Goal: Transaction & Acquisition: Book appointment/travel/reservation

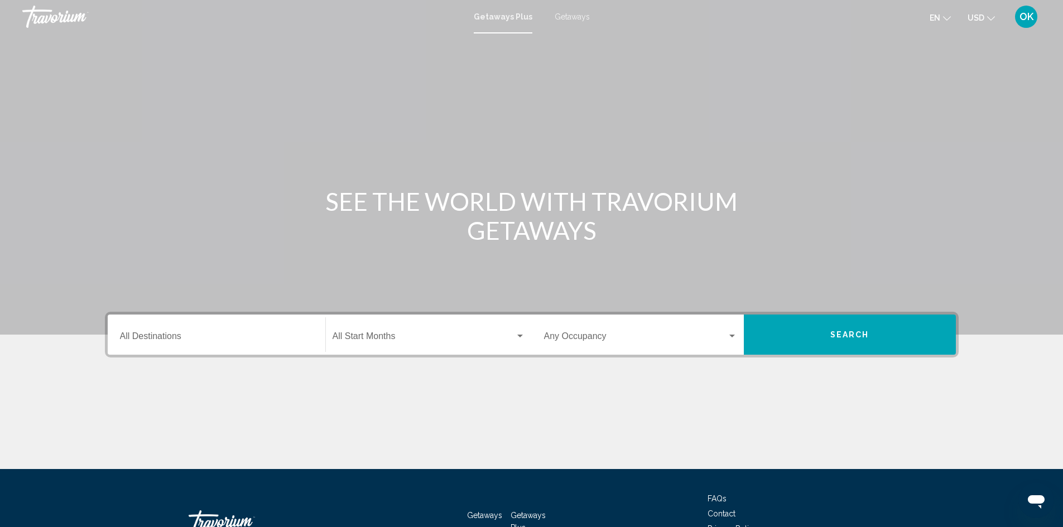
click at [570, 12] on div "Getaways Plus Getaways en English Español Français Italiano Português русский U…" at bounding box center [531, 16] width 1063 height 23
click at [569, 16] on span "Getaways" at bounding box center [571, 16] width 35 height 9
click at [161, 337] on input "Destination All Destinations" at bounding box center [216, 339] width 193 height 10
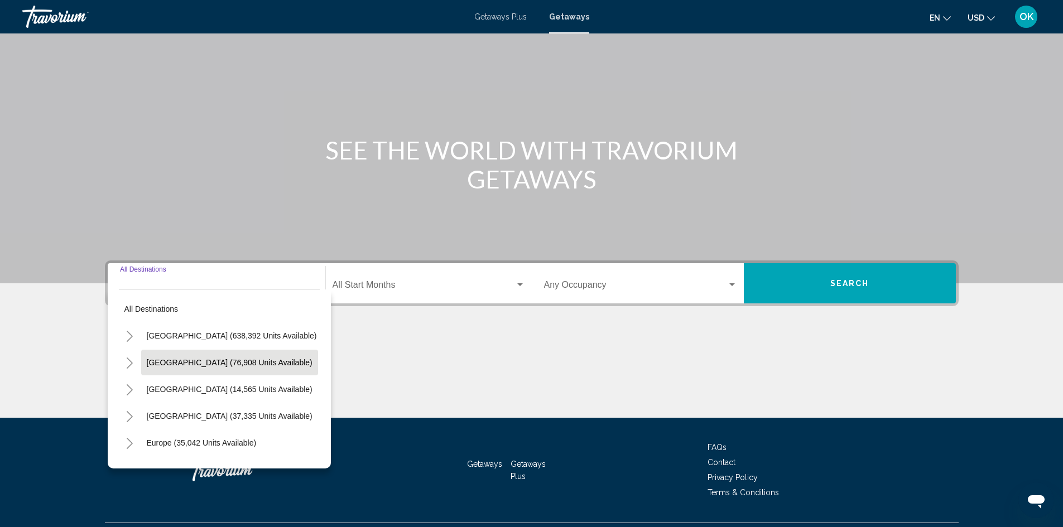
scroll to position [79, 0]
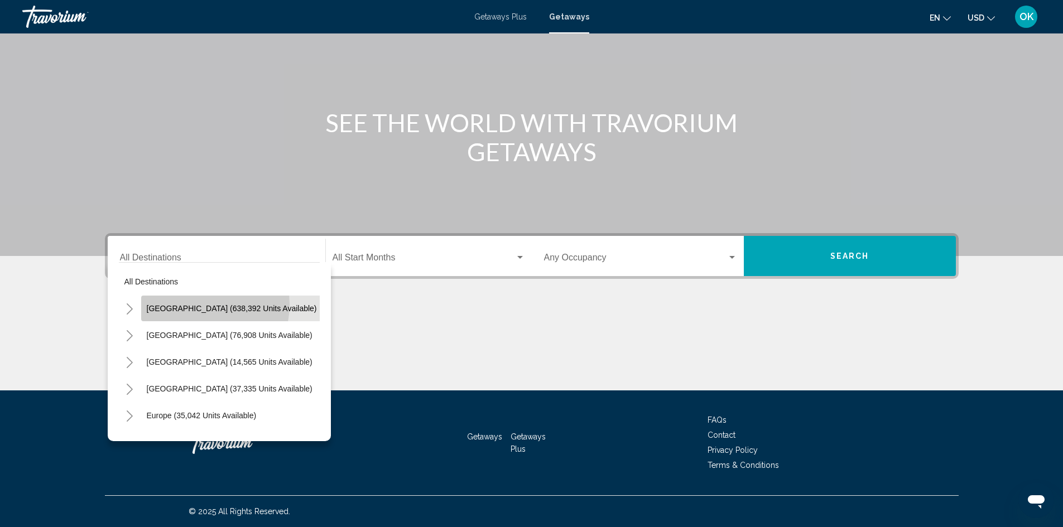
click at [200, 305] on span "[GEOGRAPHIC_DATA] (638,392 units available)" at bounding box center [232, 308] width 170 height 9
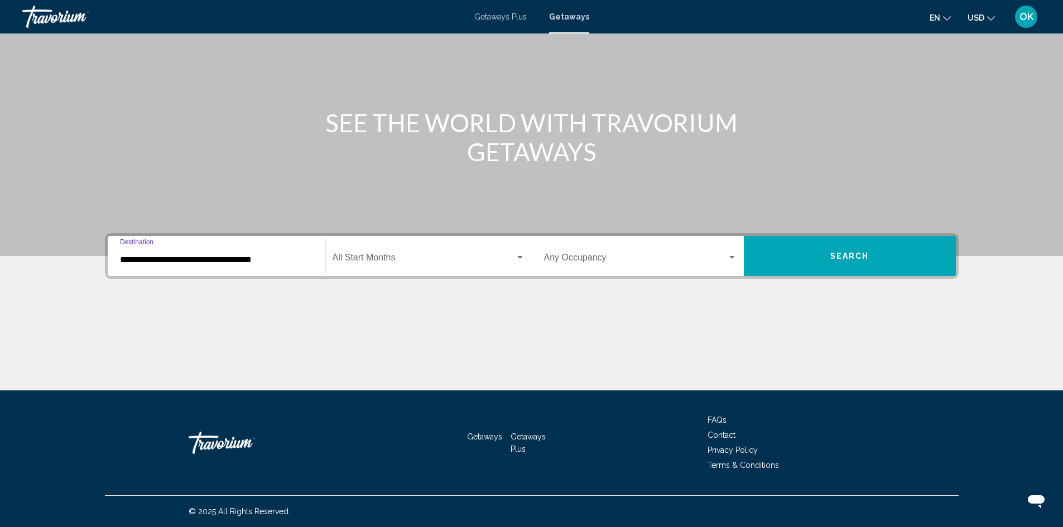
click at [266, 258] on input "**********" at bounding box center [216, 260] width 193 height 10
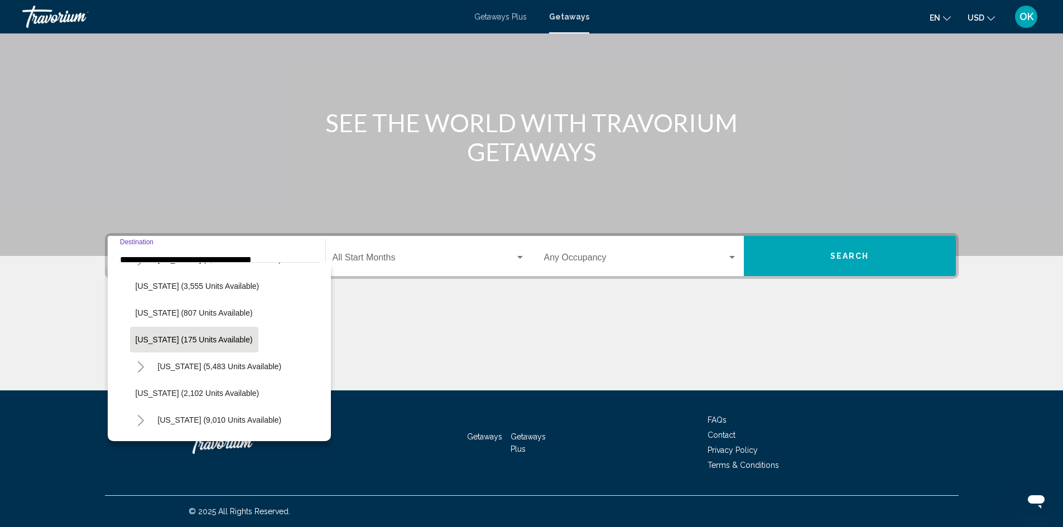
scroll to position [614, 0]
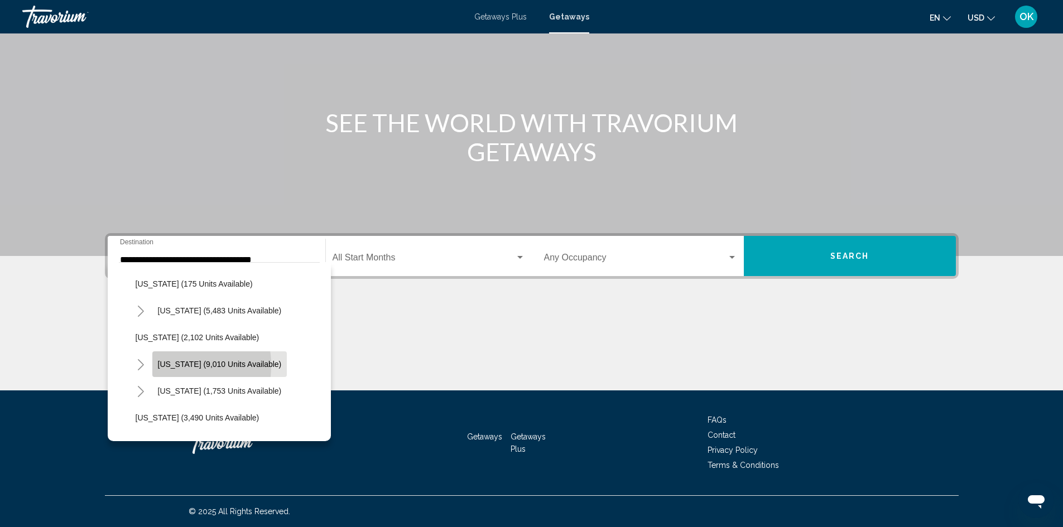
click at [166, 365] on span "[US_STATE] (9,010 units available)" at bounding box center [220, 364] width 124 height 9
type input "**********"
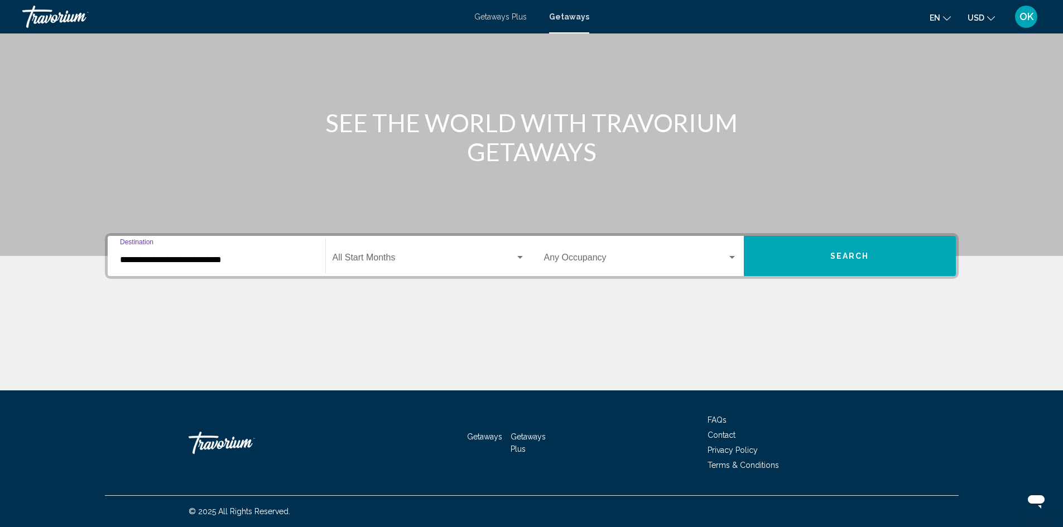
click at [288, 257] on input "**********" at bounding box center [216, 260] width 193 height 10
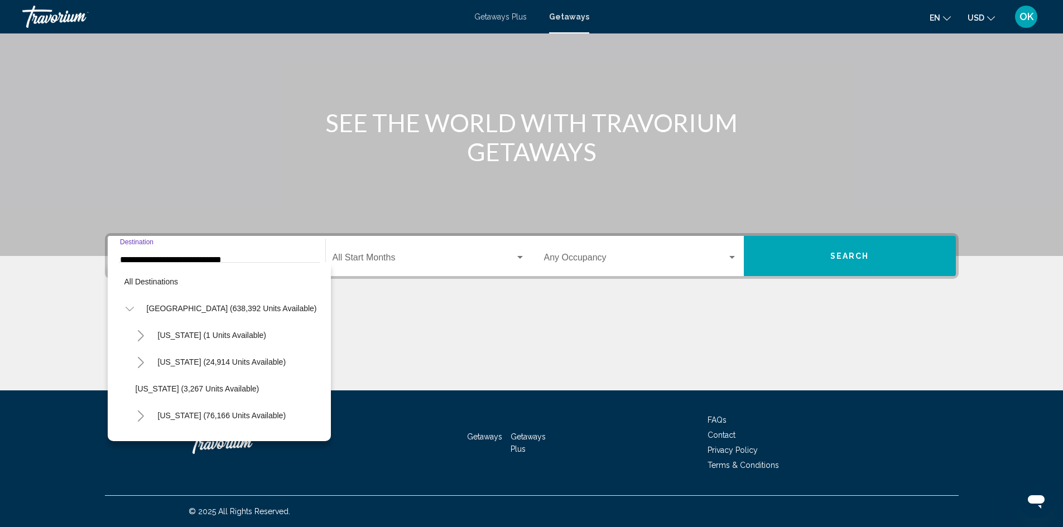
scroll to position [633, 0]
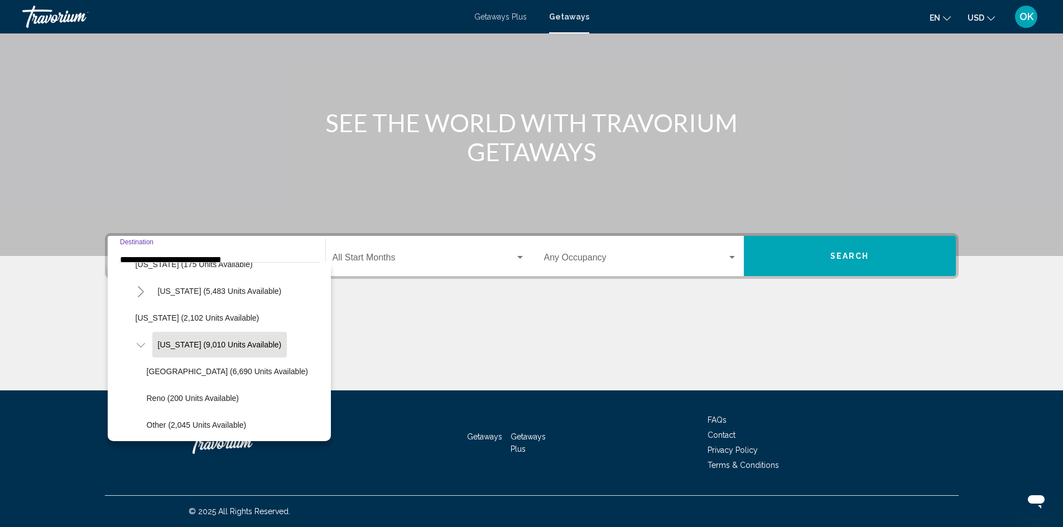
click at [381, 257] on span "Search widget" at bounding box center [423, 260] width 182 height 10
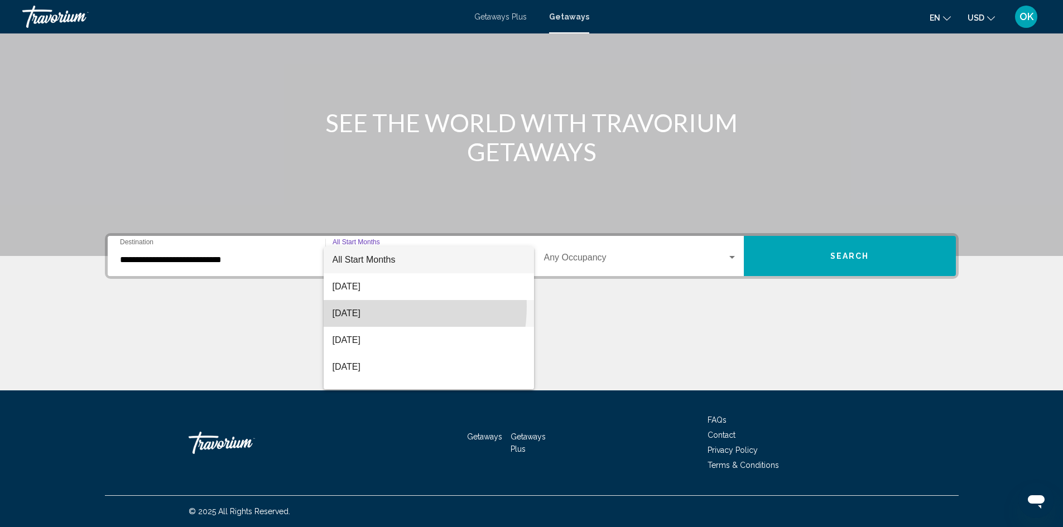
click at [365, 306] on span "[DATE]" at bounding box center [428, 313] width 192 height 27
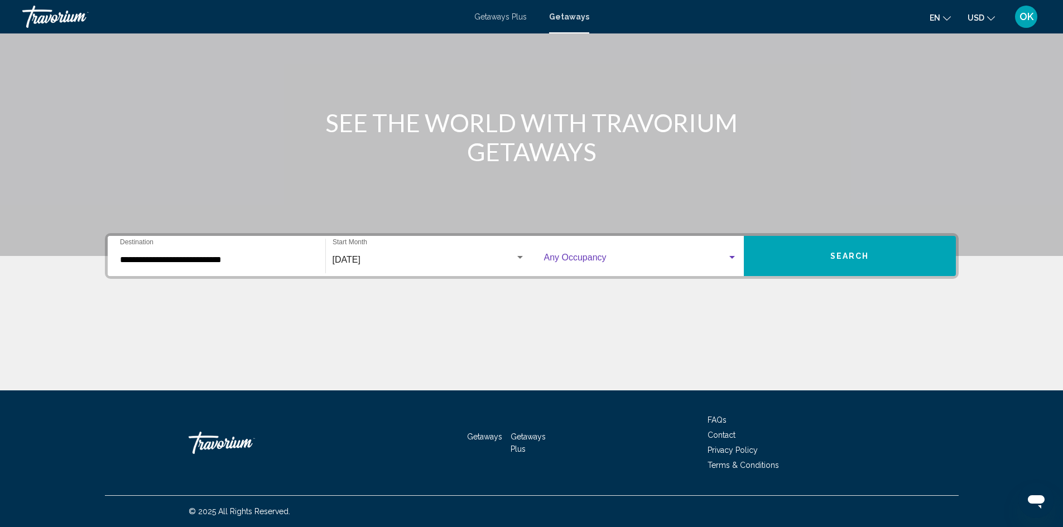
click at [731, 258] on div "Search widget" at bounding box center [732, 257] width 6 height 3
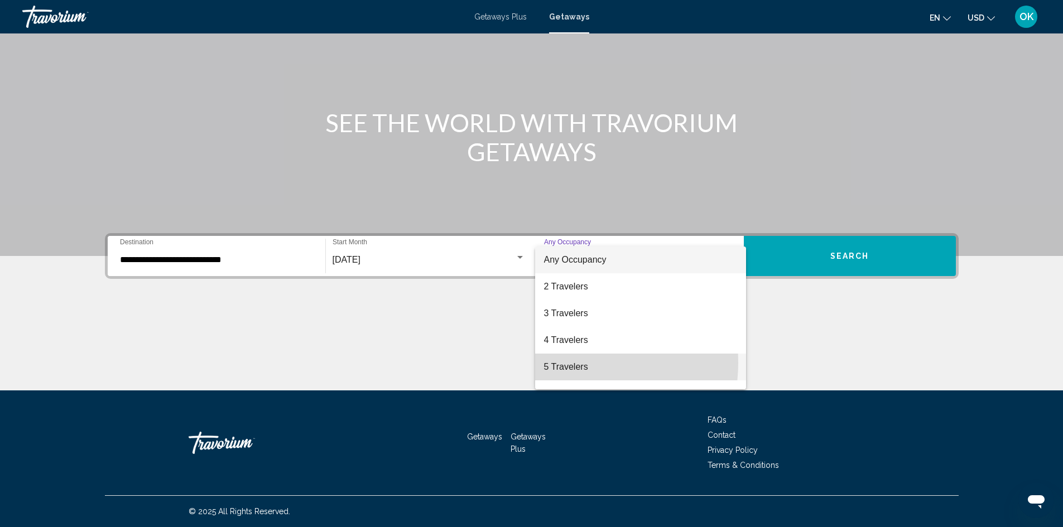
click at [564, 363] on span "5 Travelers" at bounding box center [640, 367] width 193 height 27
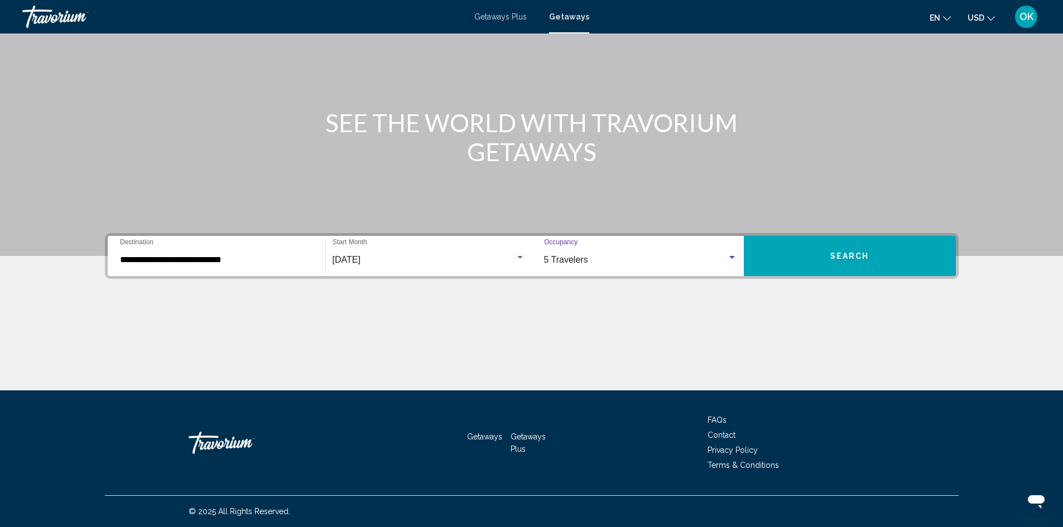
click at [868, 259] on button "Search" at bounding box center [850, 256] width 212 height 40
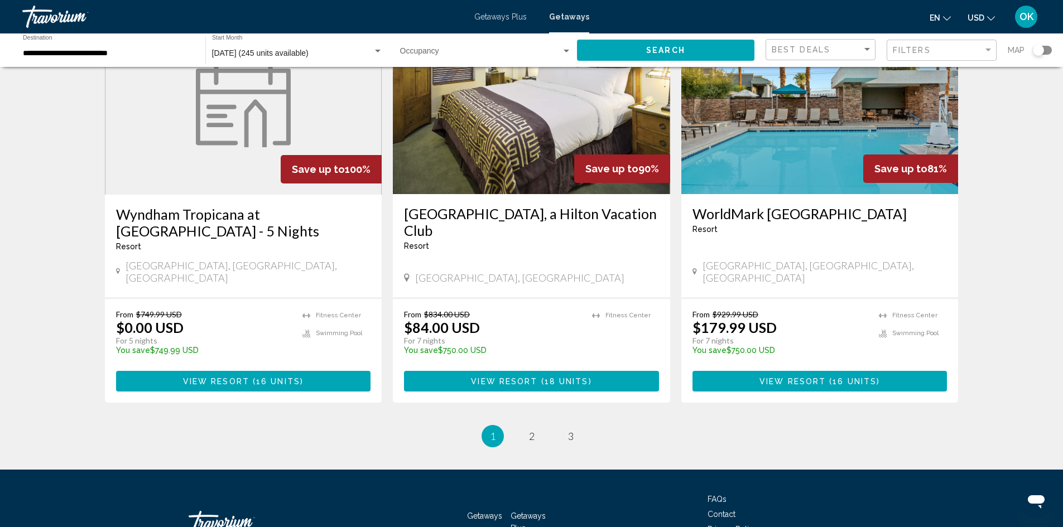
scroll to position [1326, 0]
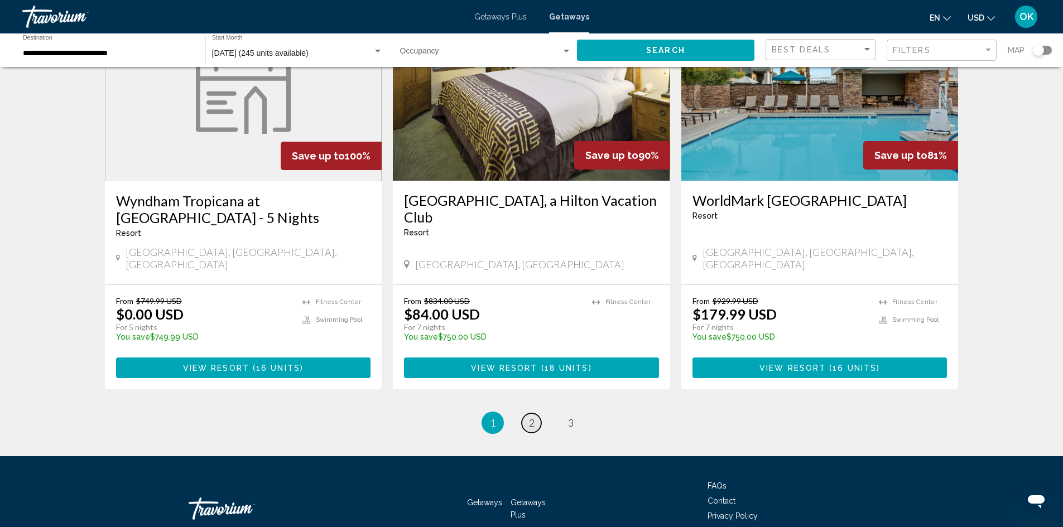
click at [530, 417] on span "2" at bounding box center [532, 423] width 6 height 12
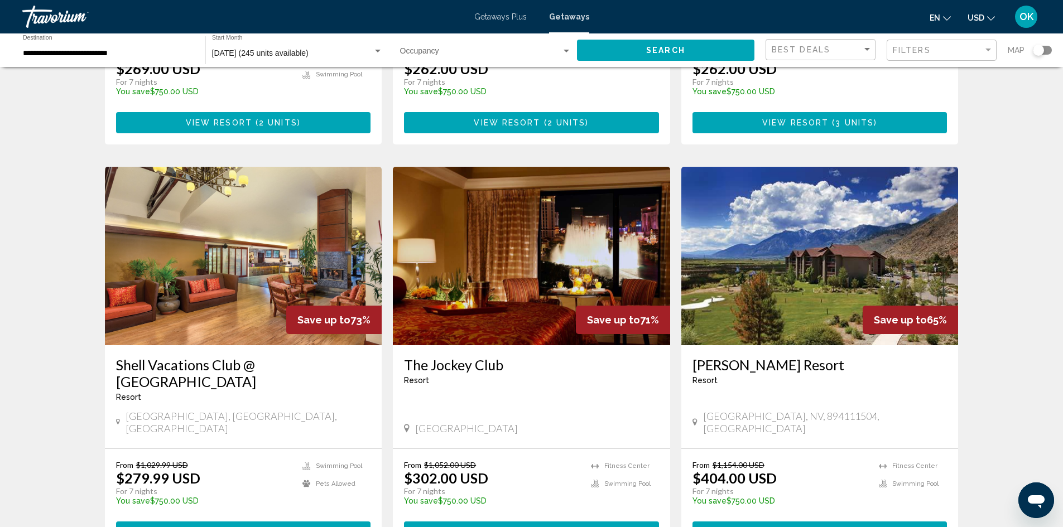
scroll to position [781, 0]
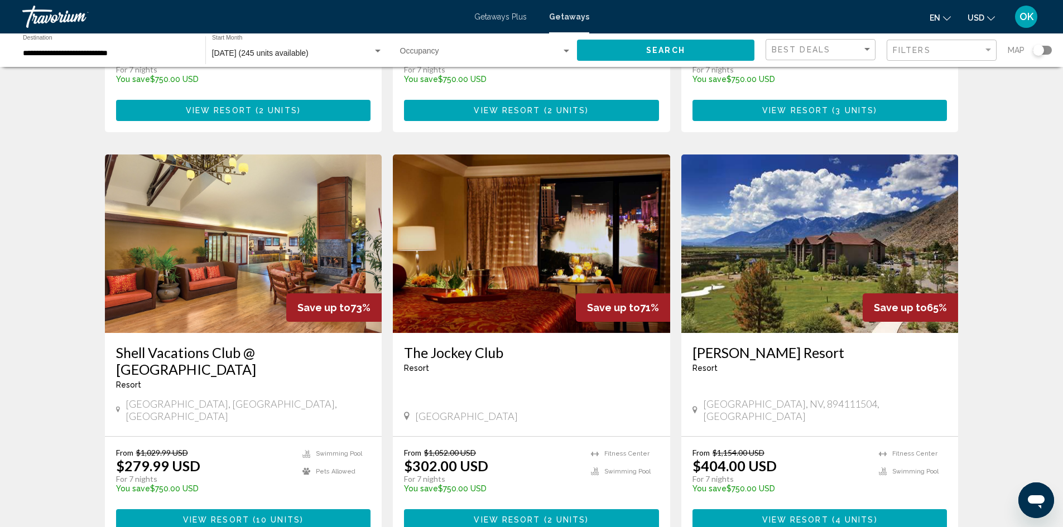
click at [793, 210] on img "Main content" at bounding box center [819, 244] width 277 height 178
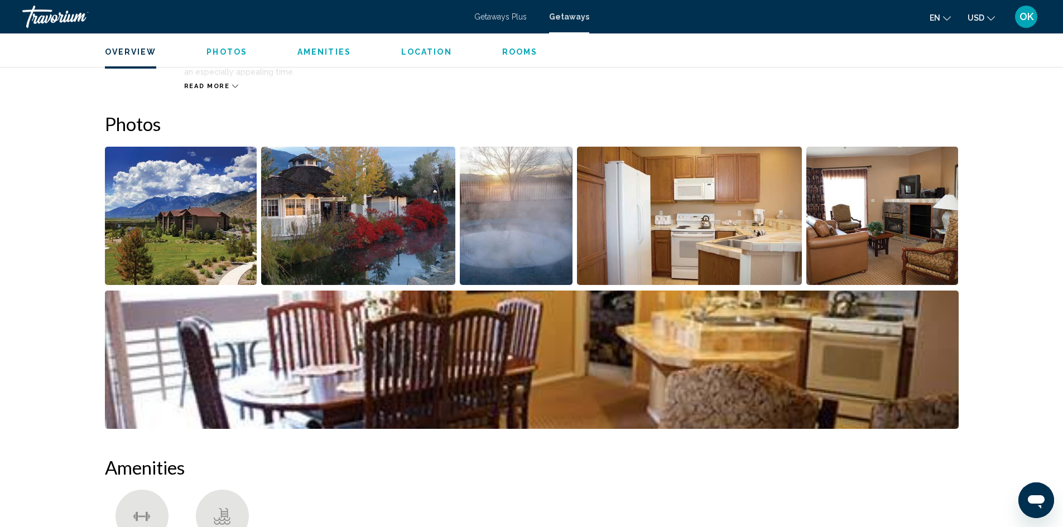
scroll to position [469, 0]
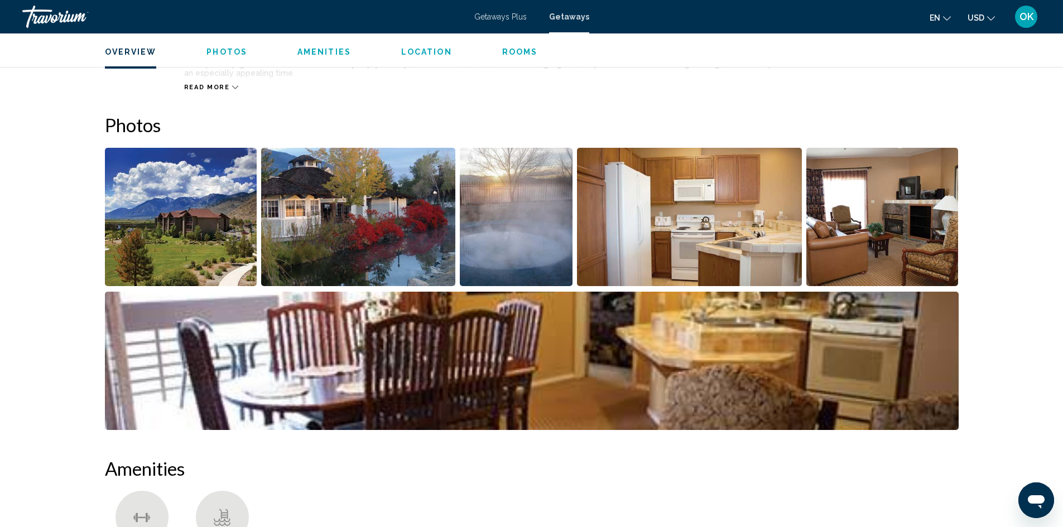
click at [154, 214] on img "Open full-screen image slider" at bounding box center [181, 217] width 152 height 138
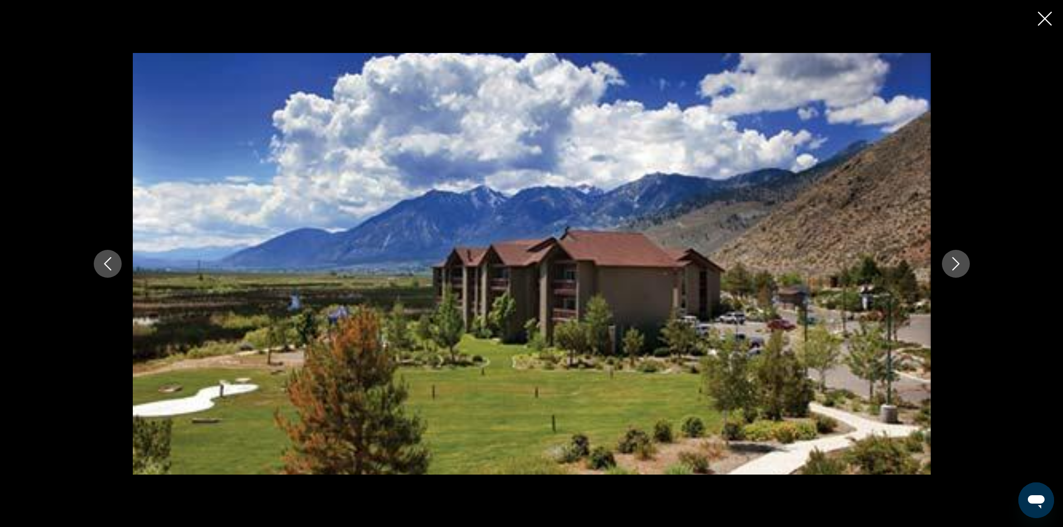
click at [957, 262] on icon "Next image" at bounding box center [955, 263] width 7 height 13
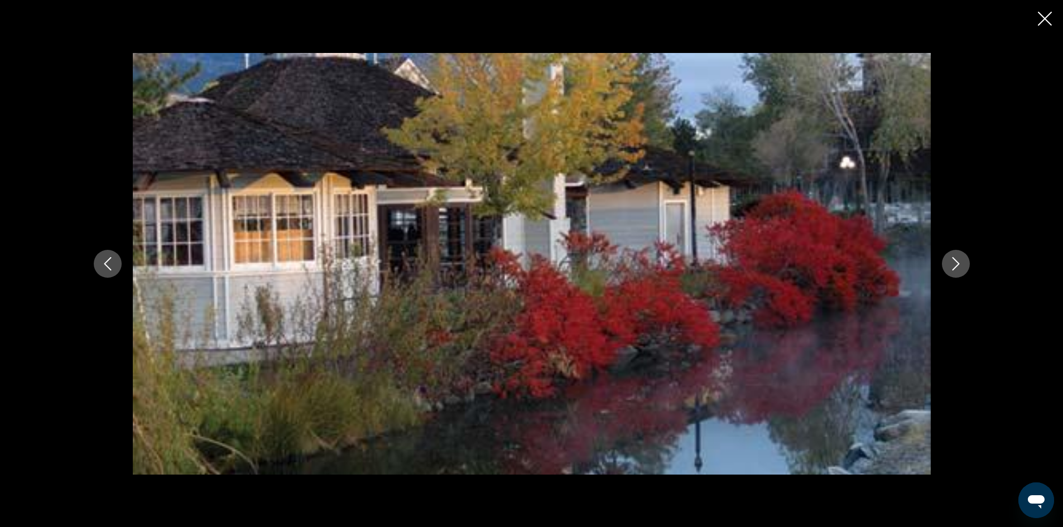
click at [957, 262] on icon "Next image" at bounding box center [955, 263] width 7 height 13
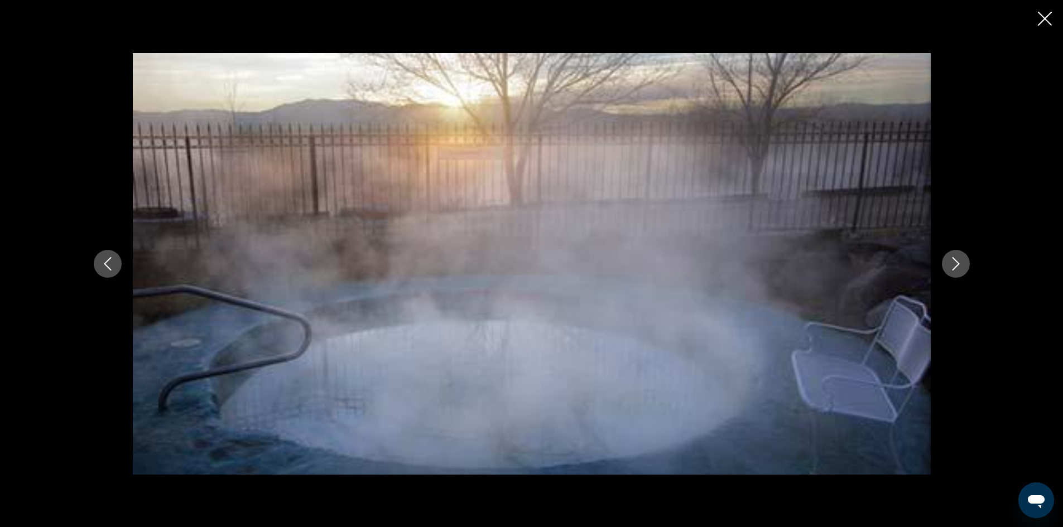
click at [947, 255] on button "Next image" at bounding box center [956, 264] width 28 height 28
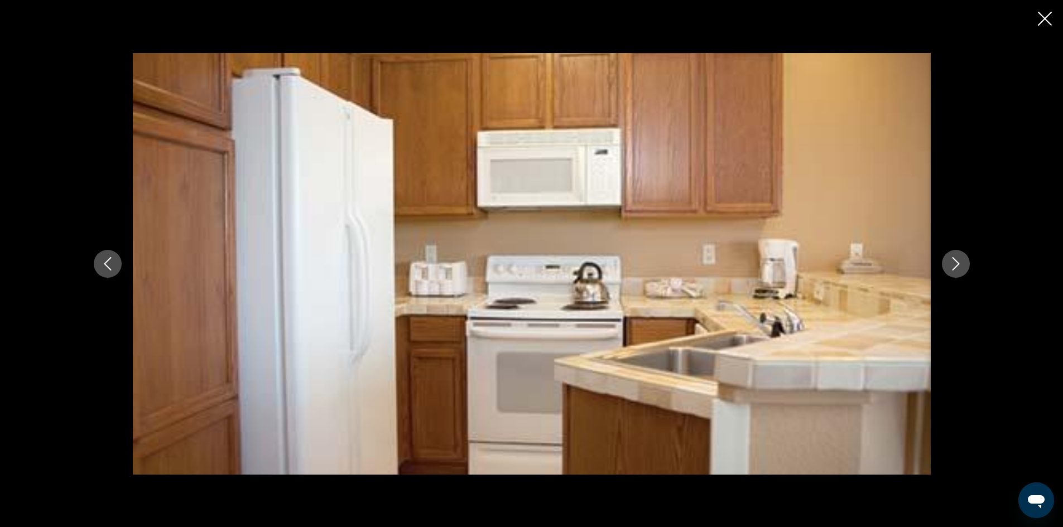
click at [949, 258] on icon "Next image" at bounding box center [955, 263] width 13 height 13
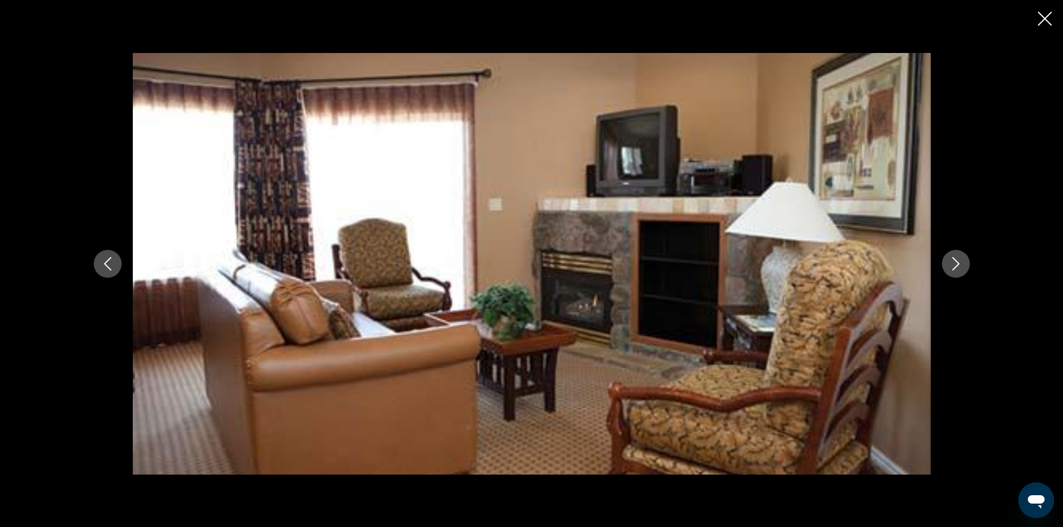
click at [949, 258] on icon "Next image" at bounding box center [955, 263] width 13 height 13
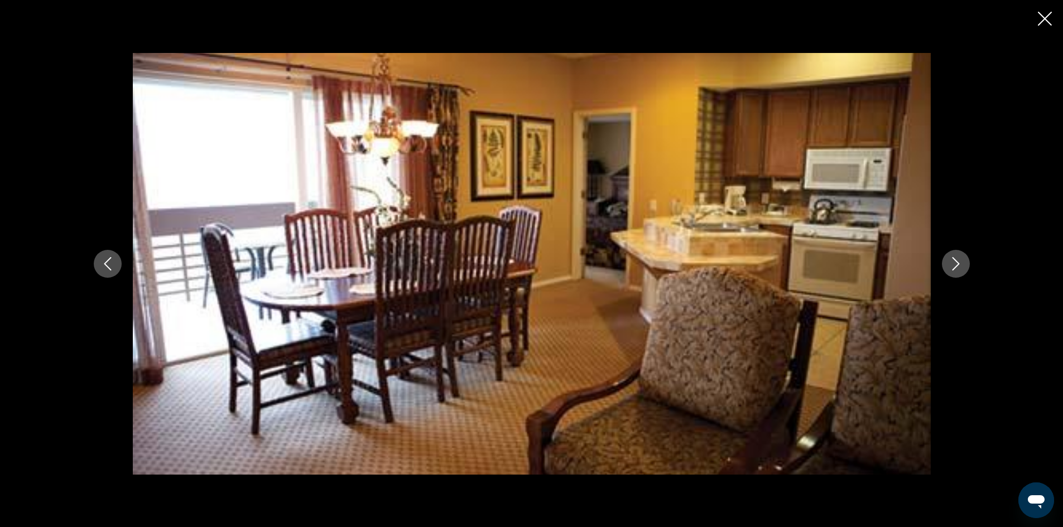
click at [949, 258] on icon "Next image" at bounding box center [955, 263] width 13 height 13
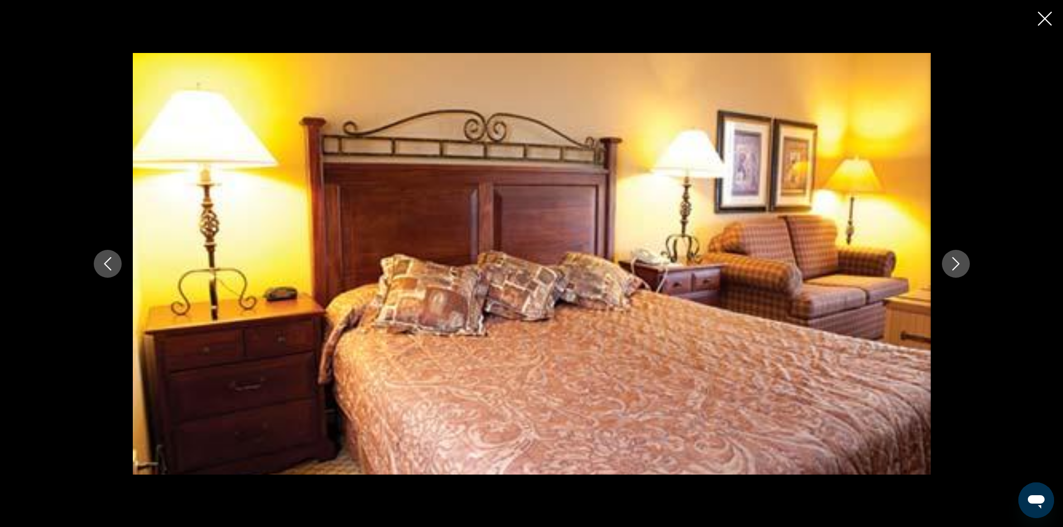
click at [949, 258] on icon "Next image" at bounding box center [955, 263] width 13 height 13
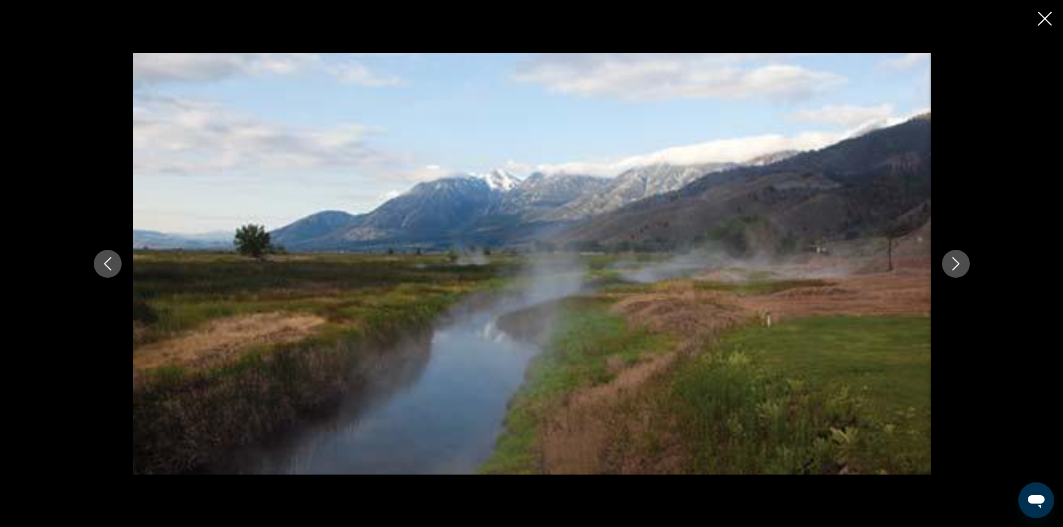
click at [949, 258] on icon "Next image" at bounding box center [955, 263] width 13 height 13
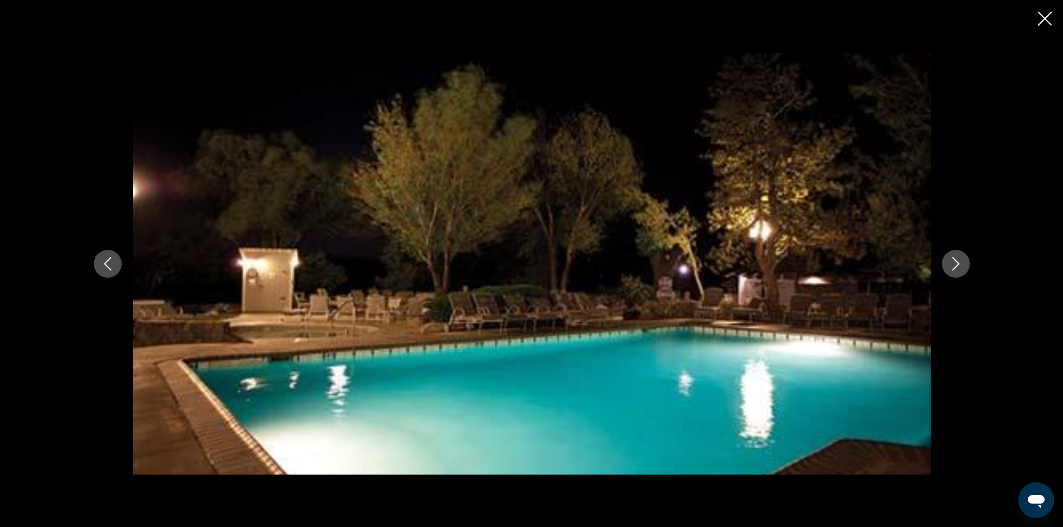
click at [949, 258] on icon "Next image" at bounding box center [955, 263] width 13 height 13
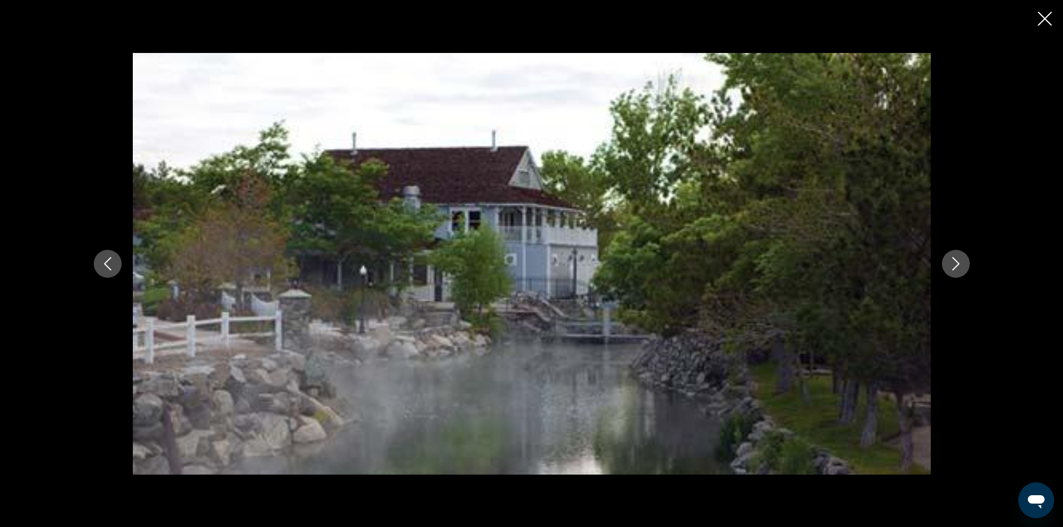
drag, startPoint x: 1047, startPoint y: 22, endPoint x: 808, endPoint y: 242, distance: 324.5
click at [821, 244] on div "Main content" at bounding box center [531, 263] width 1063 height 527
click at [104, 257] on icon "Previous image" at bounding box center [107, 263] width 13 height 13
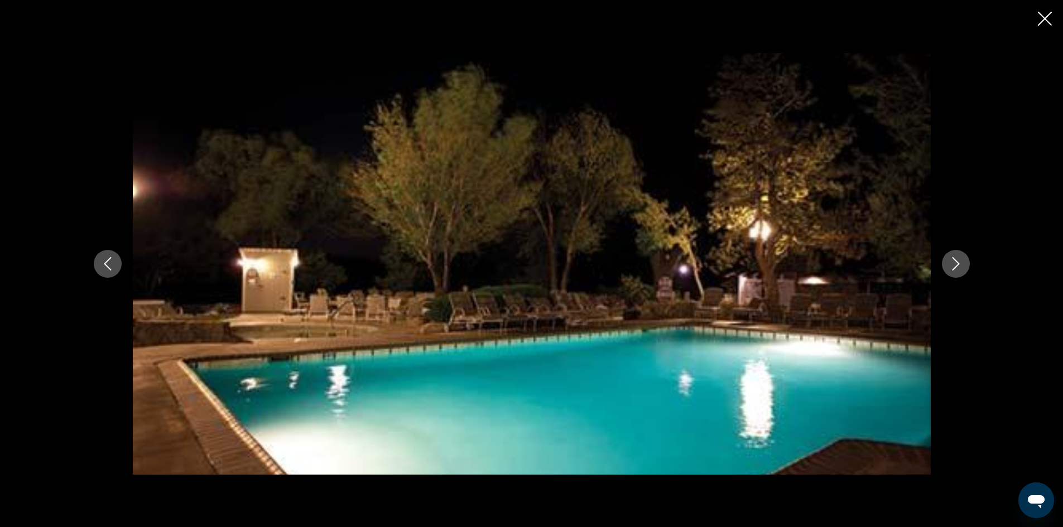
click at [104, 257] on icon "Previous image" at bounding box center [107, 263] width 13 height 13
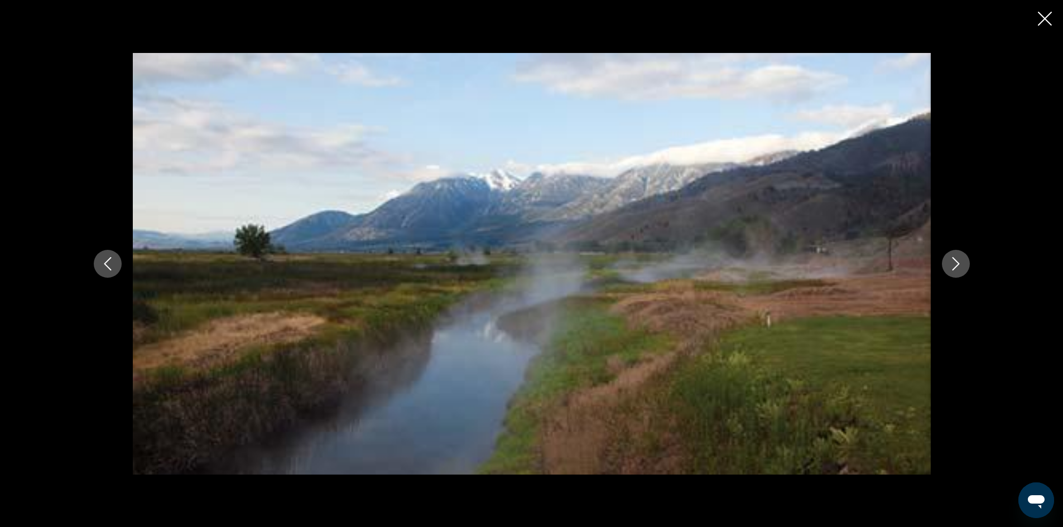
click at [104, 257] on icon "Previous image" at bounding box center [107, 263] width 13 height 13
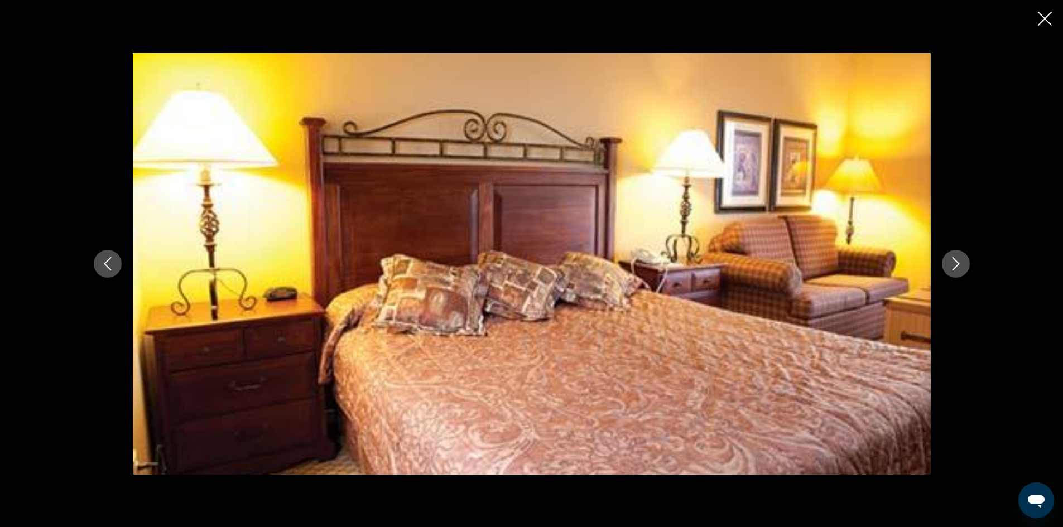
click at [104, 257] on icon "Previous image" at bounding box center [107, 263] width 13 height 13
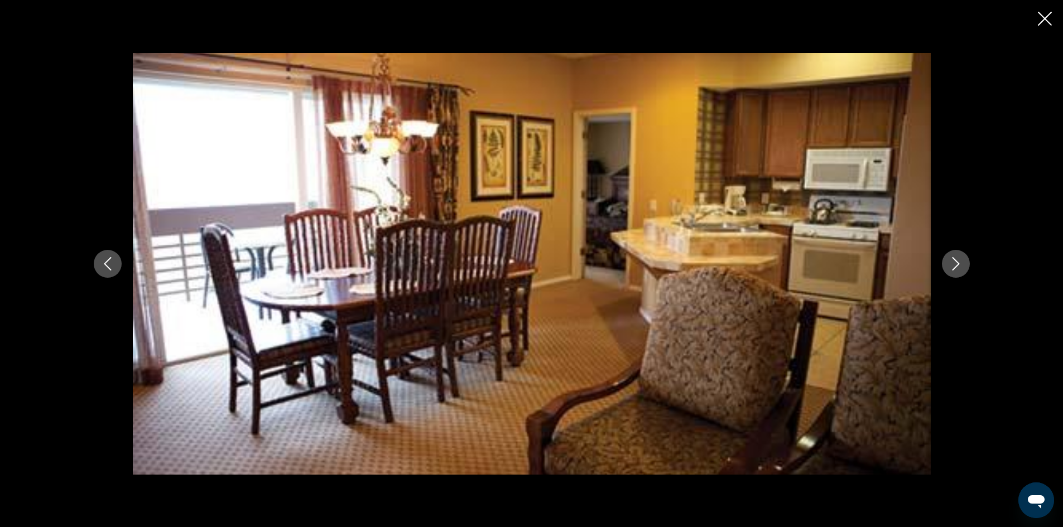
click at [104, 257] on icon "Previous image" at bounding box center [107, 263] width 13 height 13
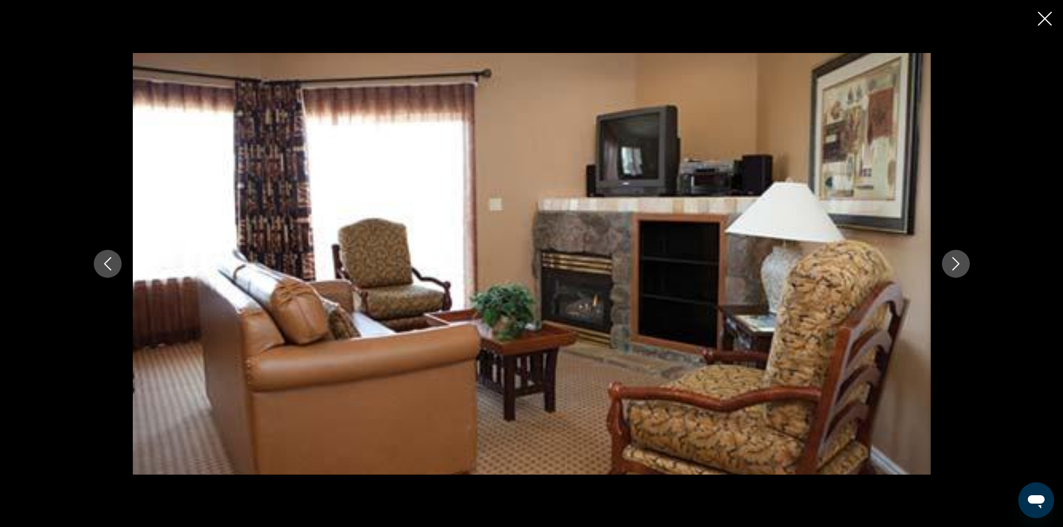
click at [104, 257] on icon "Previous image" at bounding box center [107, 263] width 13 height 13
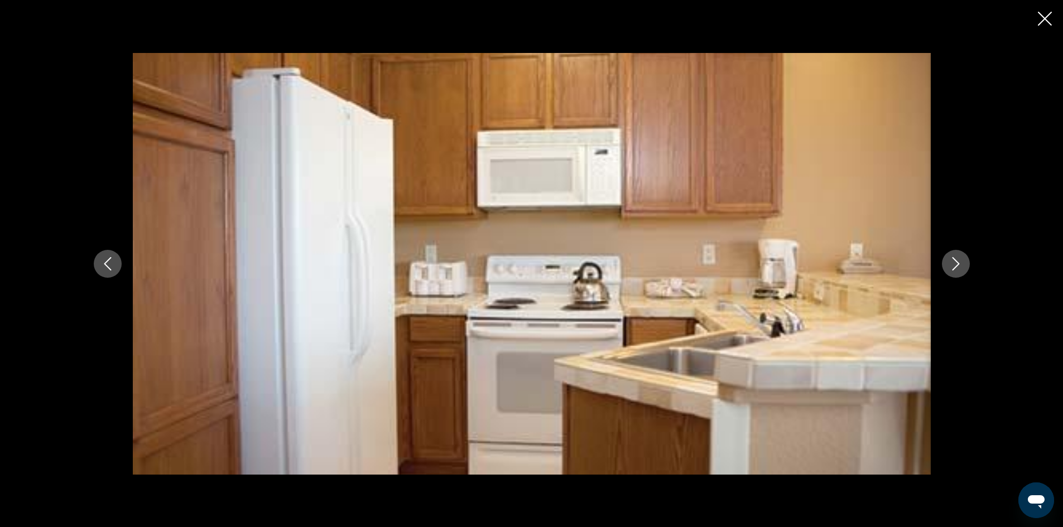
click at [107, 254] on button "Previous image" at bounding box center [108, 264] width 28 height 28
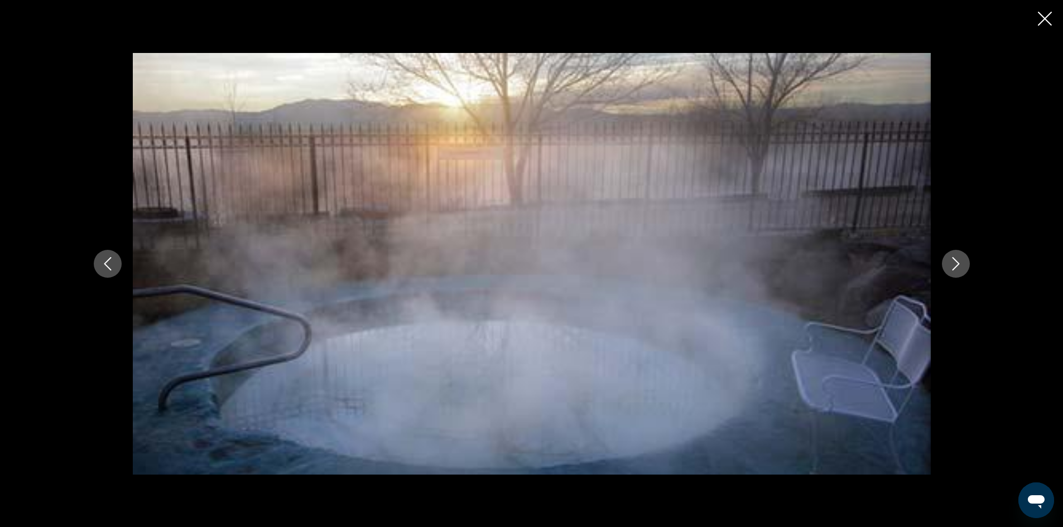
click at [107, 254] on button "Previous image" at bounding box center [108, 264] width 28 height 28
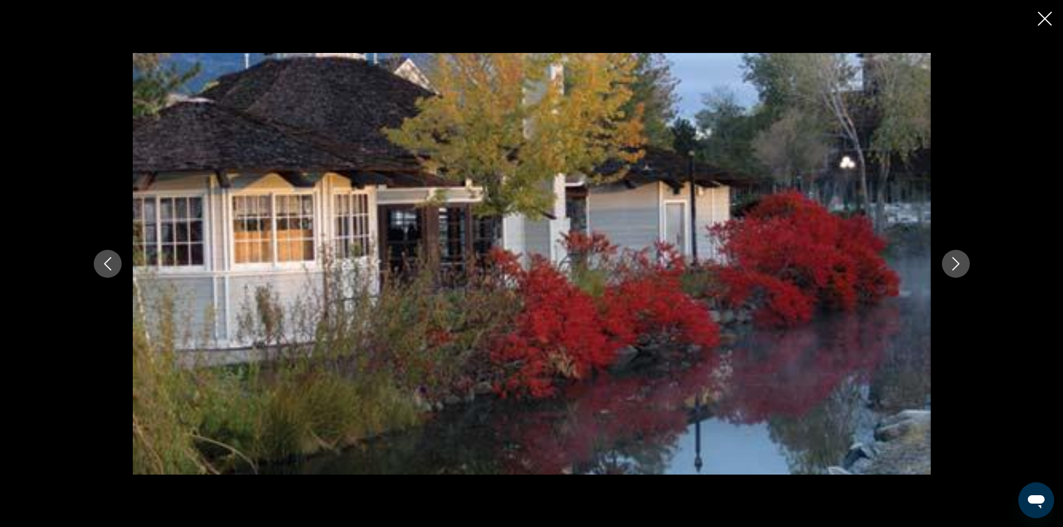
click at [107, 254] on button "Previous image" at bounding box center [108, 264] width 28 height 28
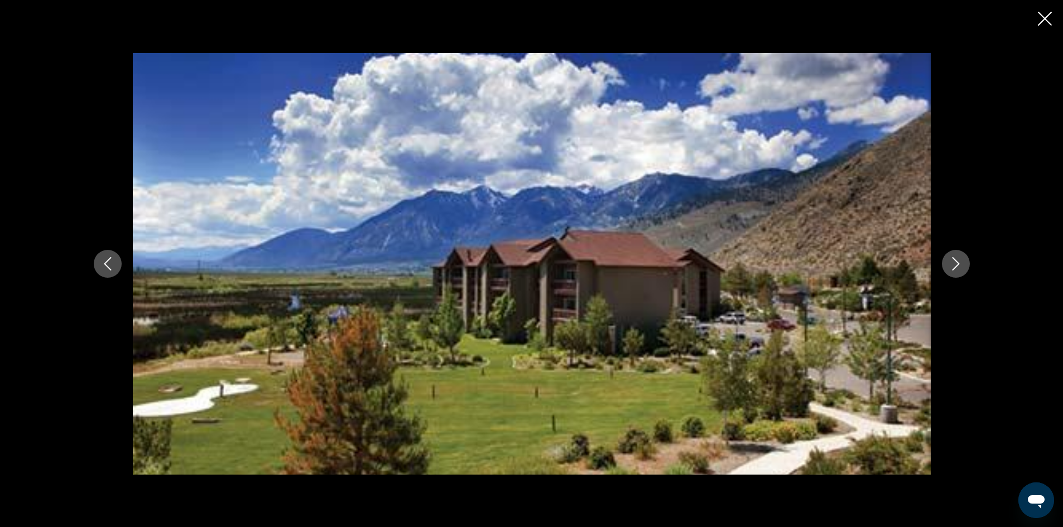
click at [107, 254] on button "Previous image" at bounding box center [108, 264] width 28 height 28
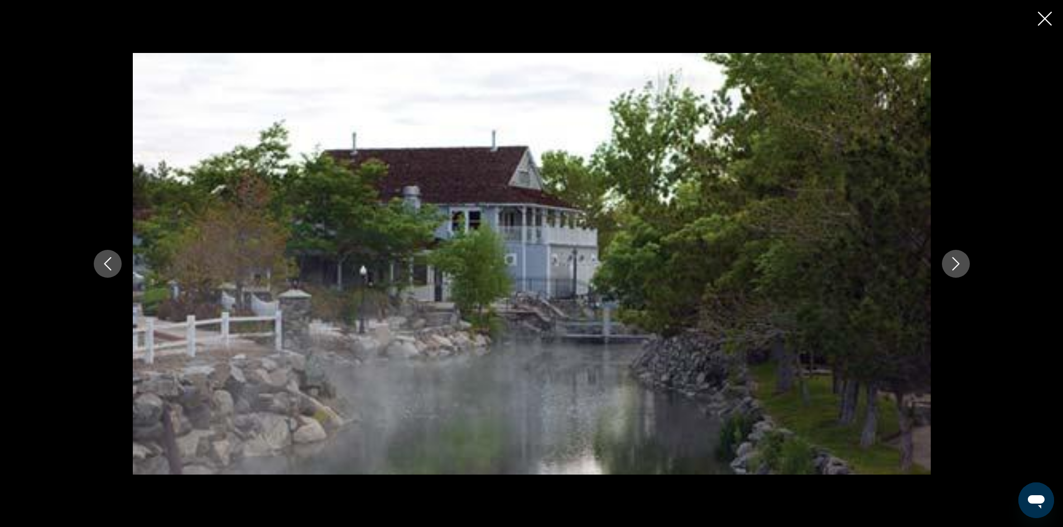
click at [949, 255] on button "Next image" at bounding box center [956, 264] width 28 height 28
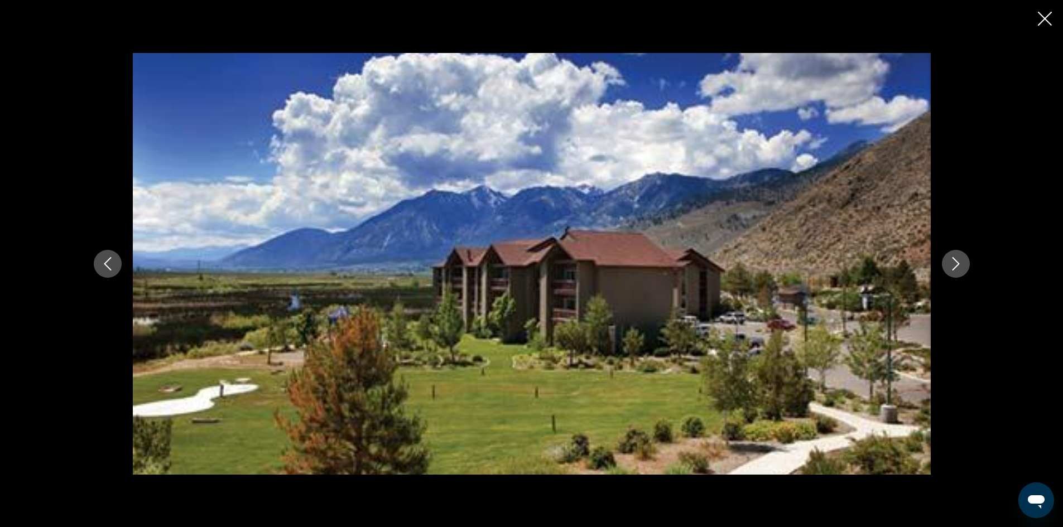
click at [959, 263] on icon "Next image" at bounding box center [955, 263] width 13 height 13
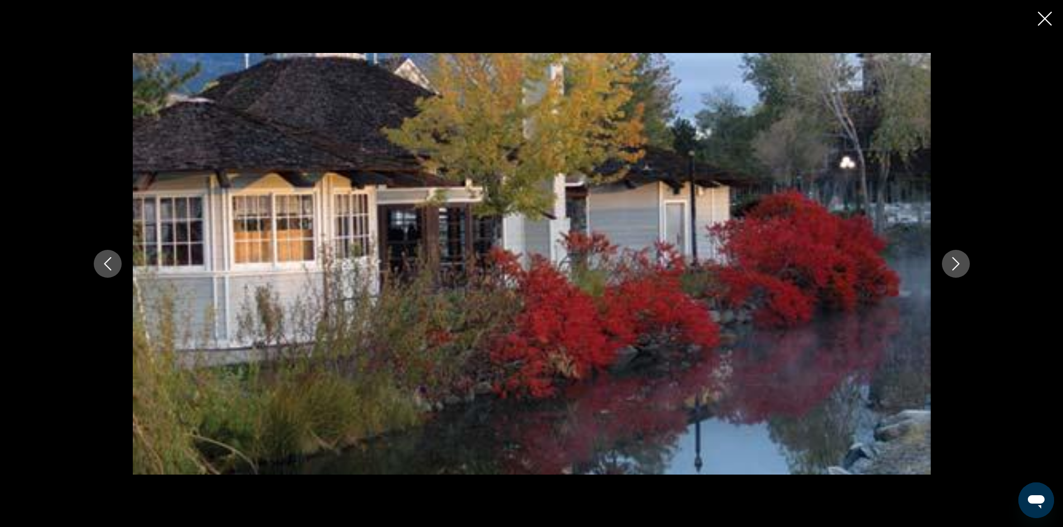
click at [945, 264] on button "Next image" at bounding box center [956, 264] width 28 height 28
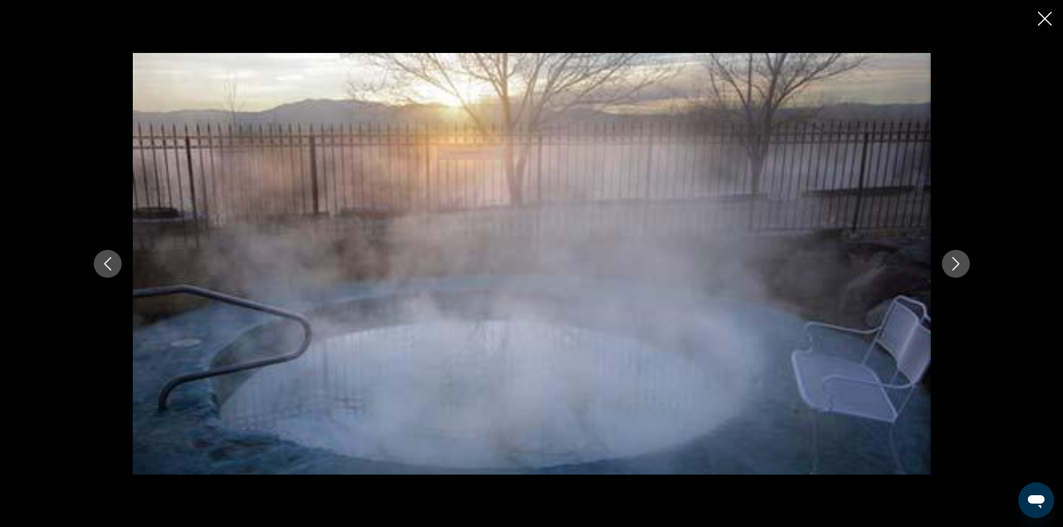
click at [945, 264] on button "Next image" at bounding box center [956, 264] width 28 height 28
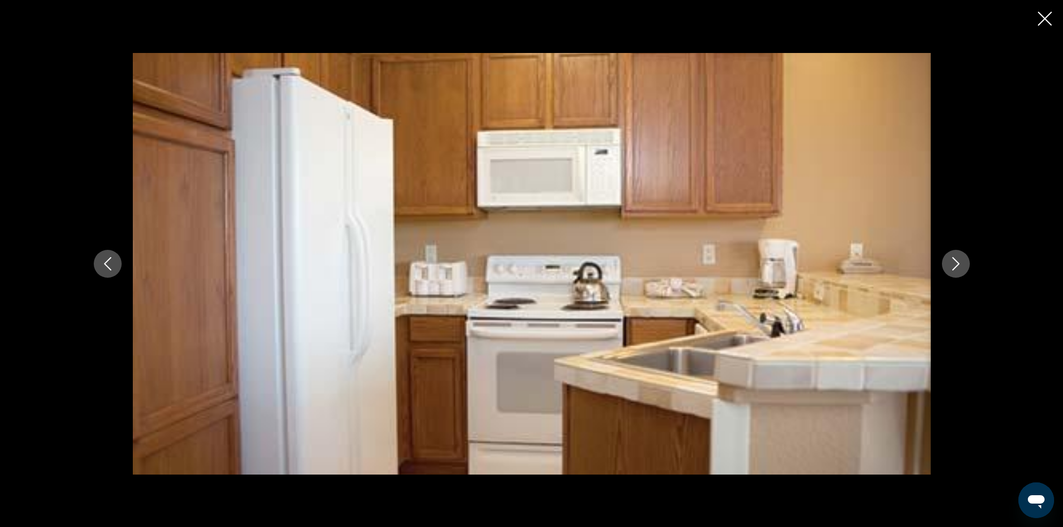
click at [945, 264] on button "Next image" at bounding box center [956, 264] width 28 height 28
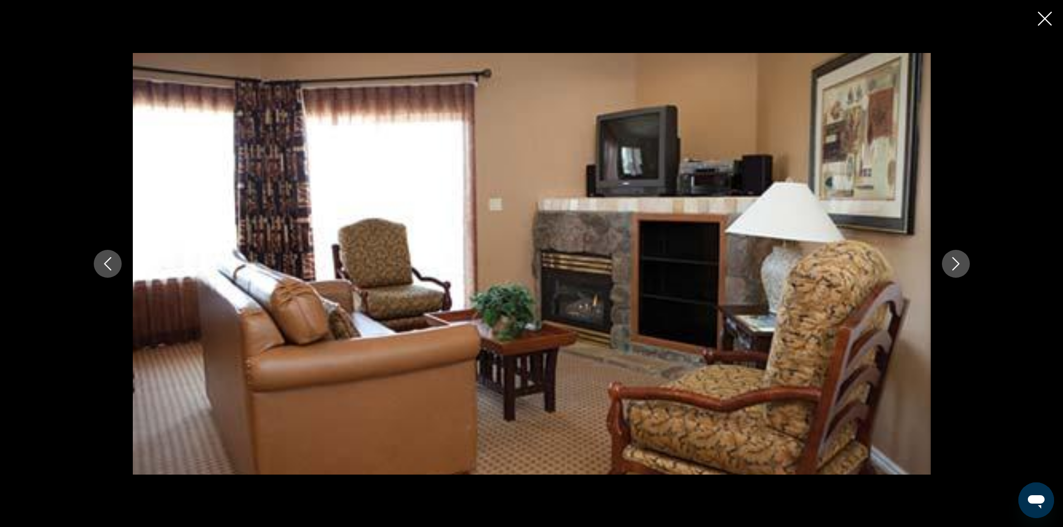
click at [945, 264] on button "Next image" at bounding box center [956, 264] width 28 height 28
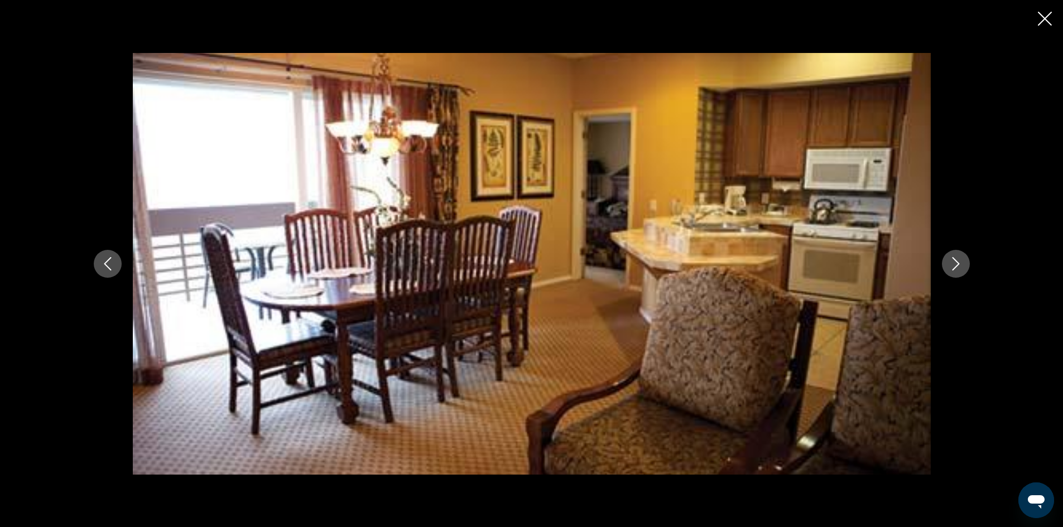
click at [945, 264] on button "Next image" at bounding box center [956, 264] width 28 height 28
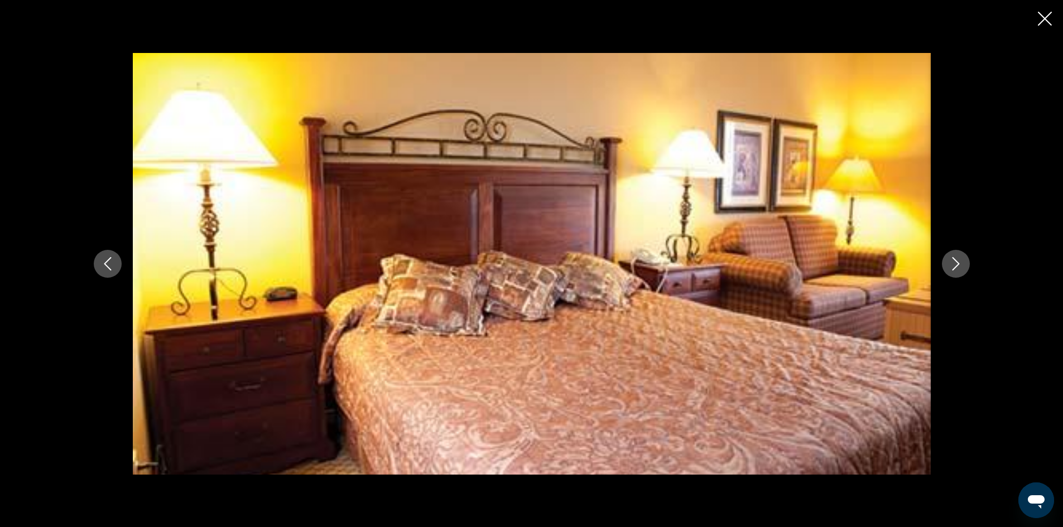
click at [958, 262] on icon "Next image" at bounding box center [955, 263] width 13 height 13
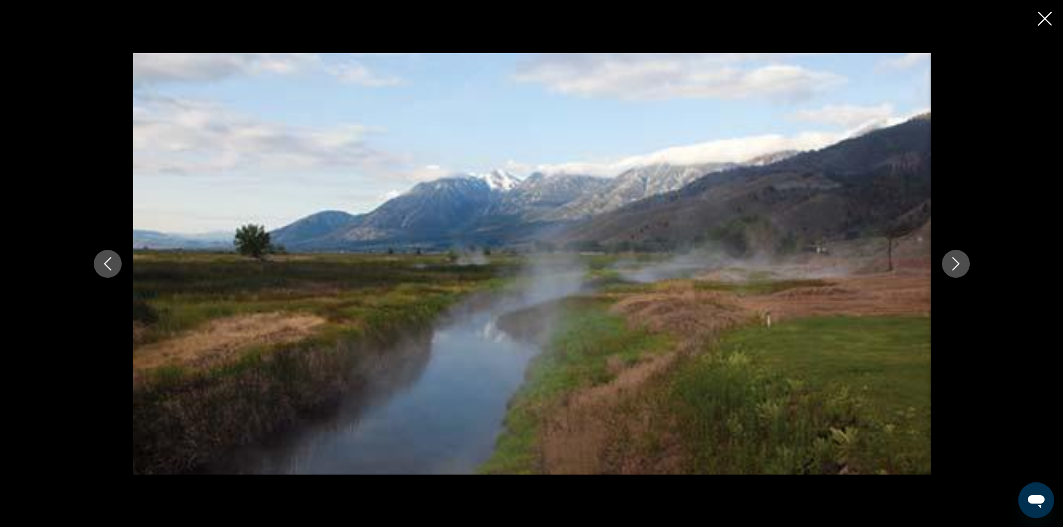
click at [958, 262] on icon "Next image" at bounding box center [955, 263] width 13 height 13
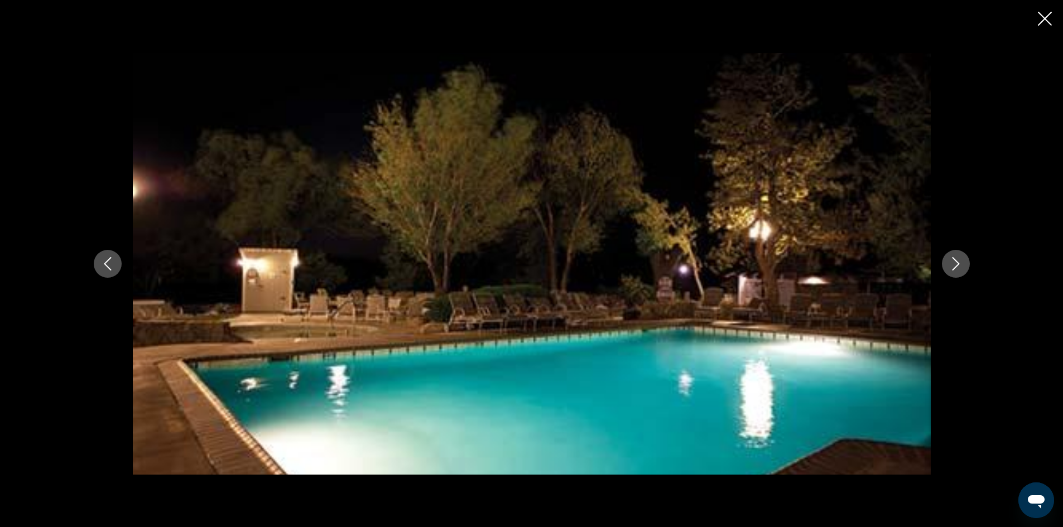
click at [1051, 21] on icon "Close slideshow" at bounding box center [1044, 19] width 14 height 14
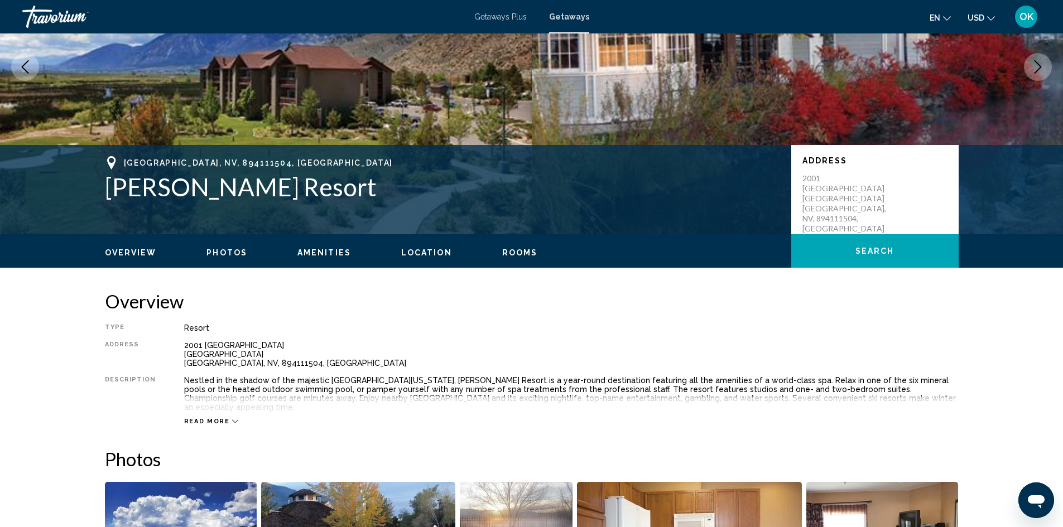
scroll to position [0, 0]
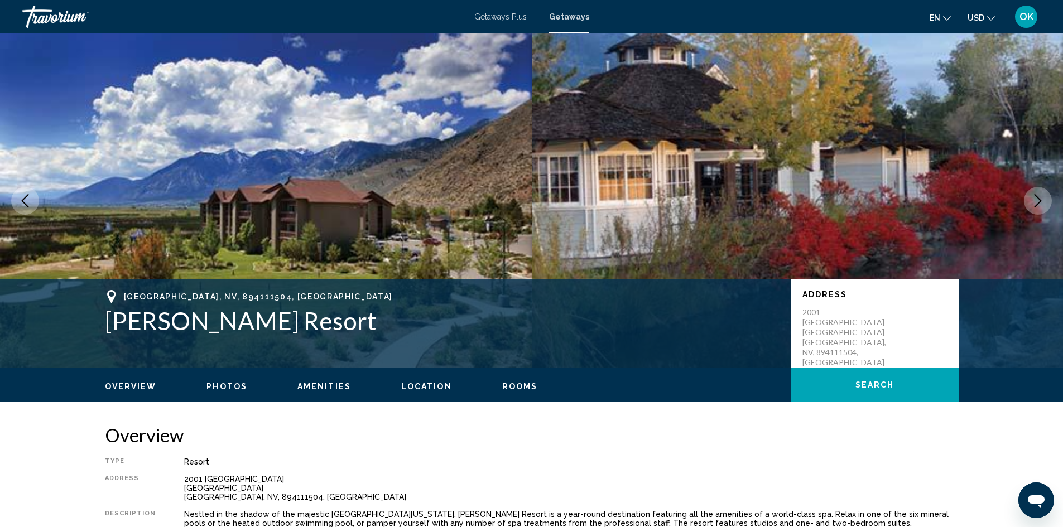
drag, startPoint x: 108, startPoint y: 318, endPoint x: 355, endPoint y: 322, distance: 246.6
click at [355, 322] on h1 "[PERSON_NAME] Resort" at bounding box center [442, 320] width 675 height 29
copy h1 "[PERSON_NAME] Resort"
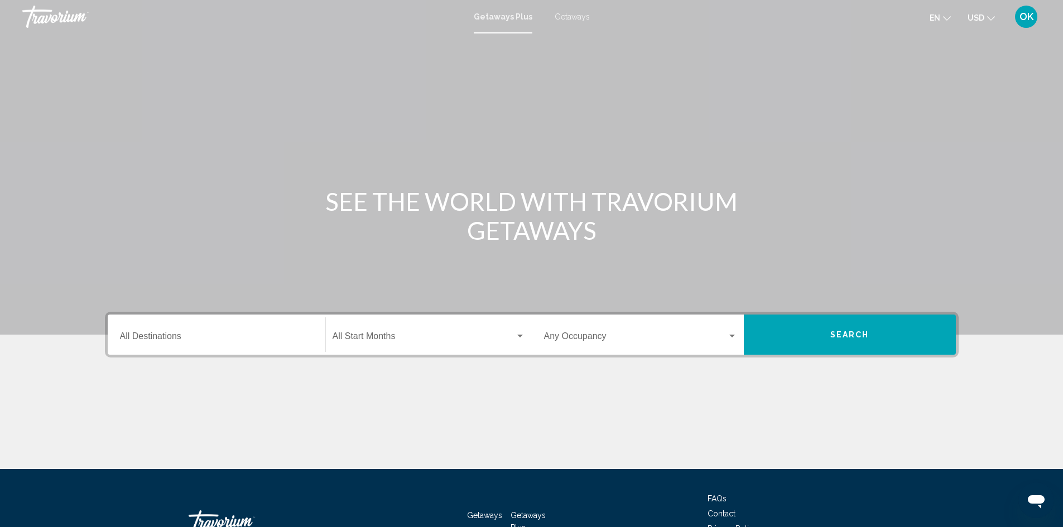
click at [568, 18] on span "Getaways" at bounding box center [571, 16] width 35 height 9
click at [209, 342] on input "Destination All Destinations" at bounding box center [216, 339] width 193 height 10
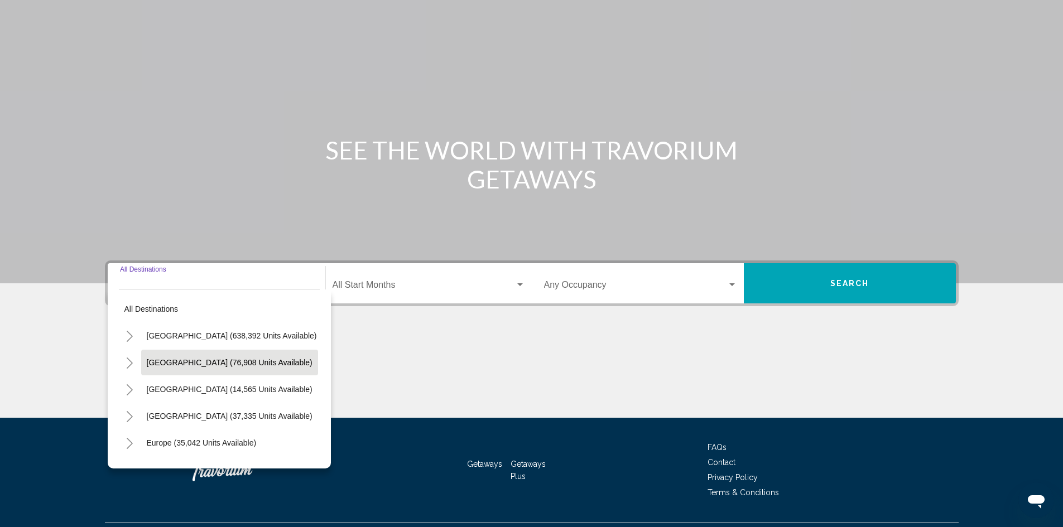
scroll to position [79, 0]
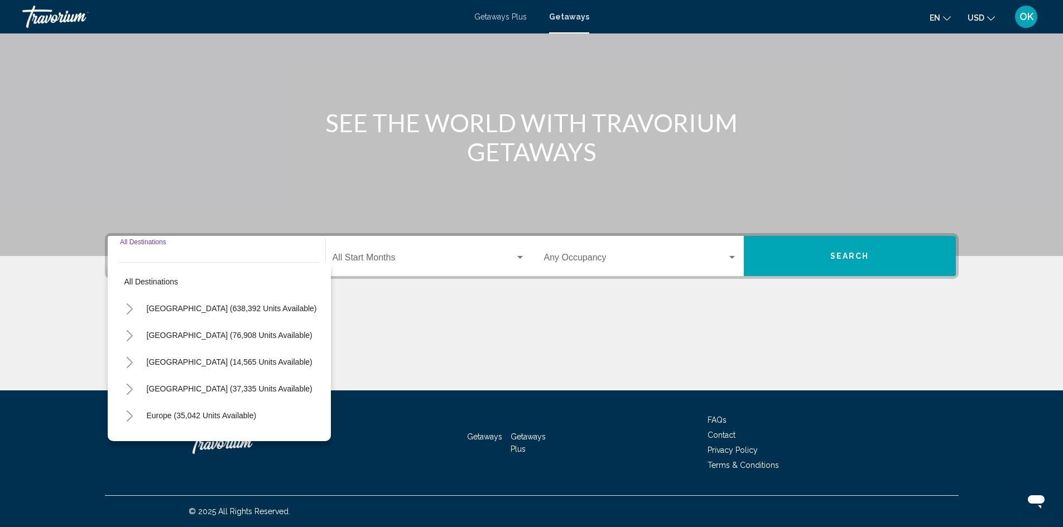
click at [128, 313] on icon "Toggle United States (638,392 units available)" at bounding box center [130, 308] width 8 height 11
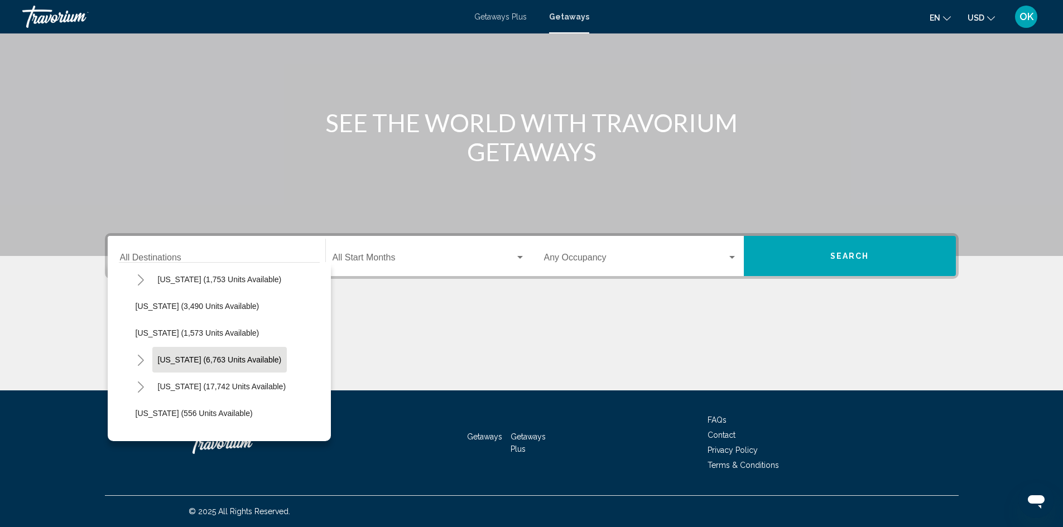
scroll to position [669, 0]
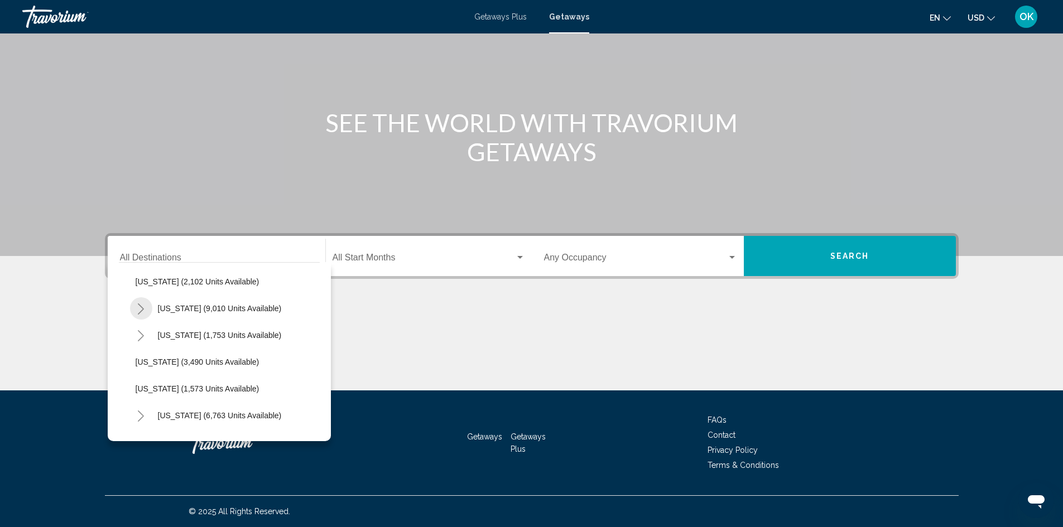
click at [142, 307] on icon "Toggle Nevada (9,010 units available)" at bounding box center [141, 308] width 8 height 11
click at [189, 384] on button "Other (2,045 units available)" at bounding box center [196, 389] width 111 height 26
type input "**********"
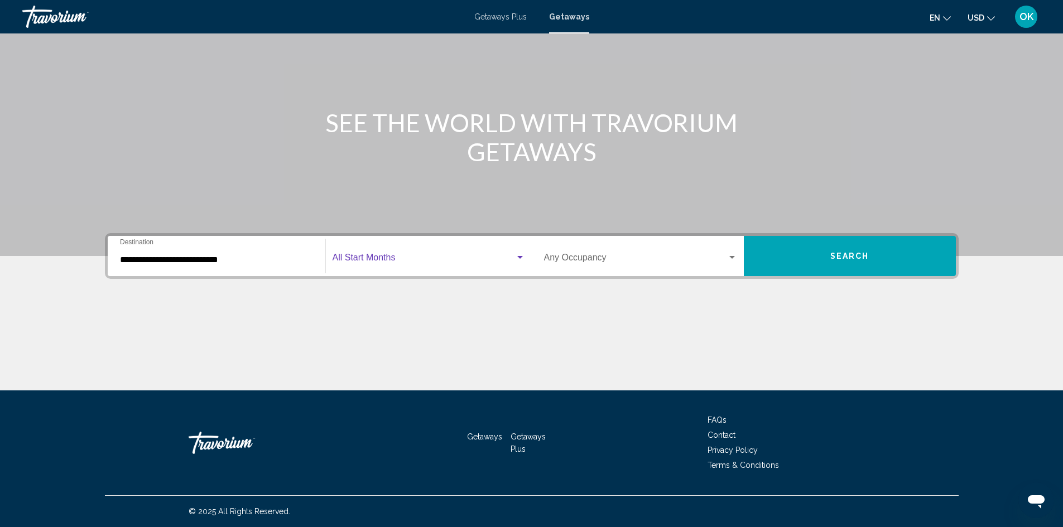
click at [438, 257] on span "Search widget" at bounding box center [423, 260] width 182 height 10
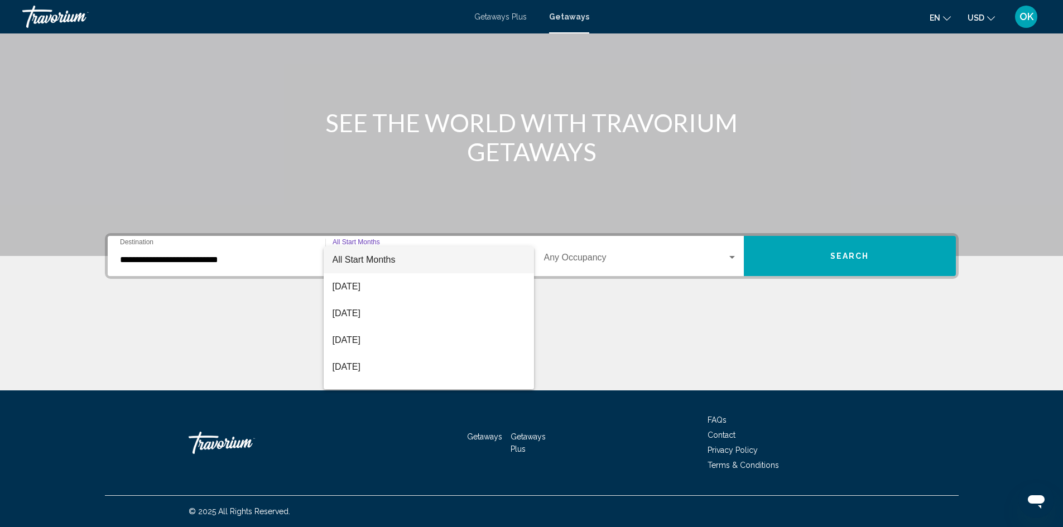
drag, startPoint x: 838, startPoint y: 162, endPoint x: 844, endPoint y: 138, distance: 24.9
click at [838, 162] on div at bounding box center [531, 263] width 1063 height 527
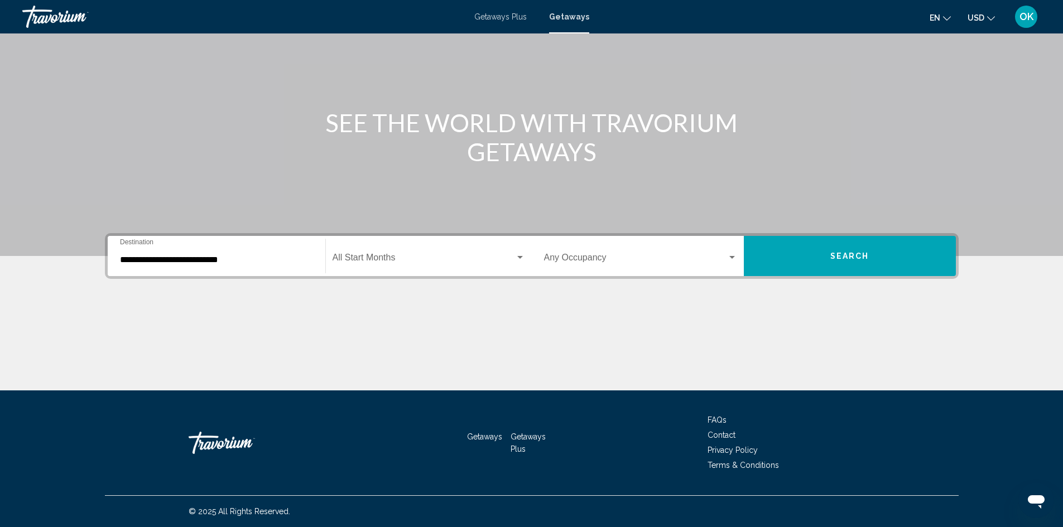
click at [271, 266] on div "**********" at bounding box center [216, 256] width 193 height 35
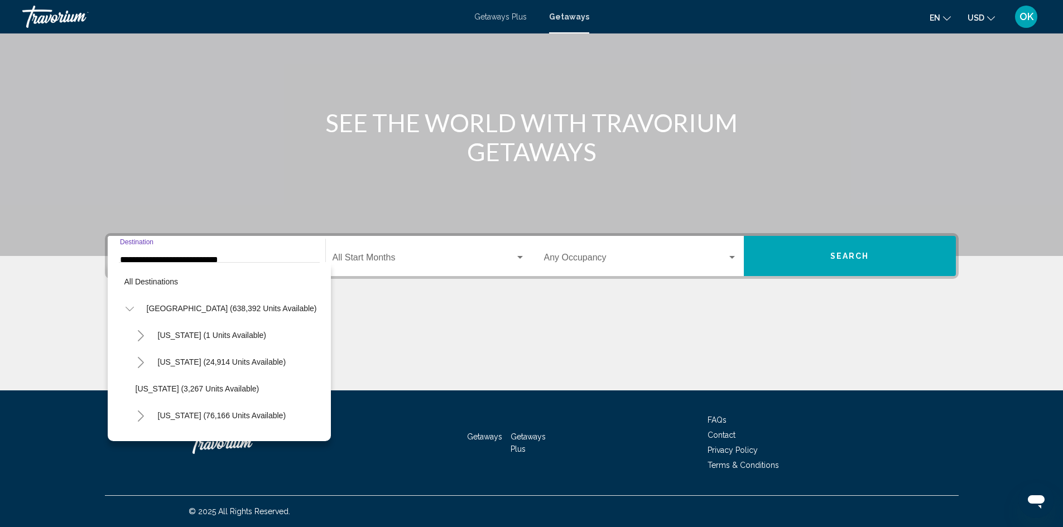
scroll to position [713, 0]
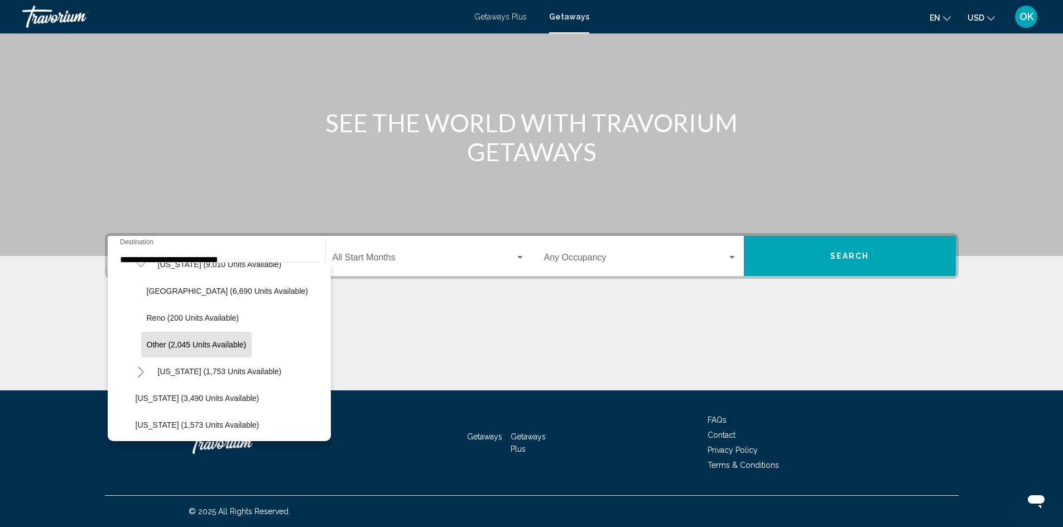
click at [377, 314] on div "Main content" at bounding box center [531, 349] width 853 height 84
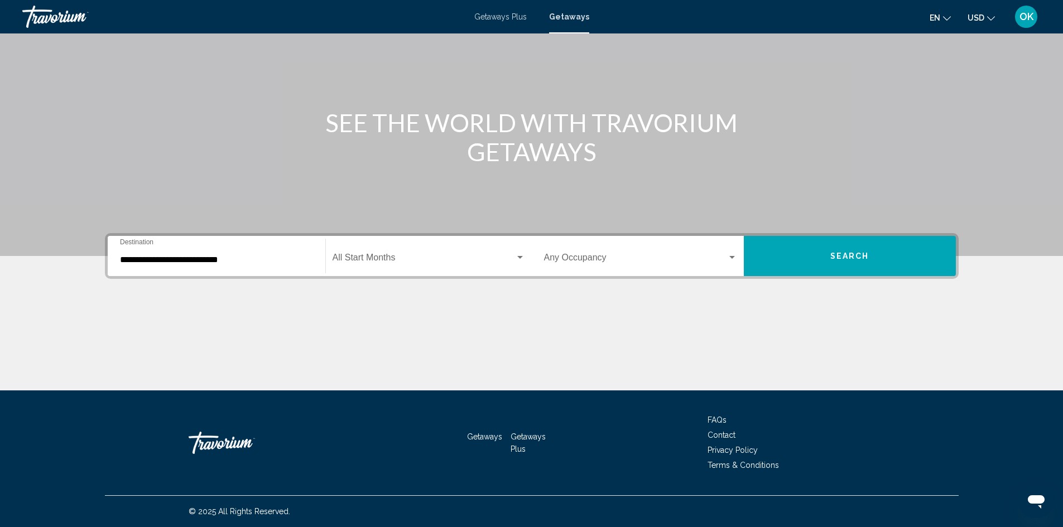
click at [432, 257] on span "Search widget" at bounding box center [423, 260] width 182 height 10
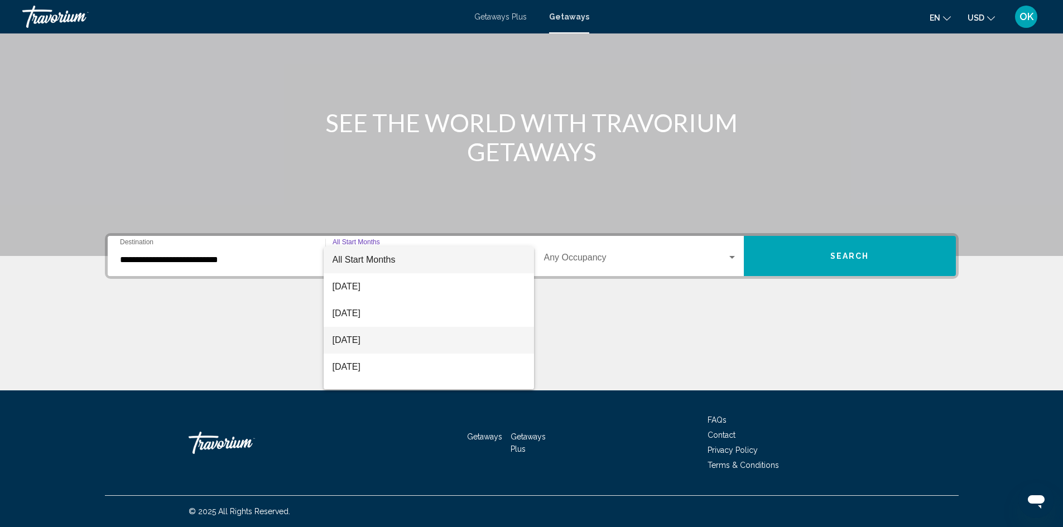
click at [369, 336] on span "[DATE]" at bounding box center [428, 340] width 192 height 27
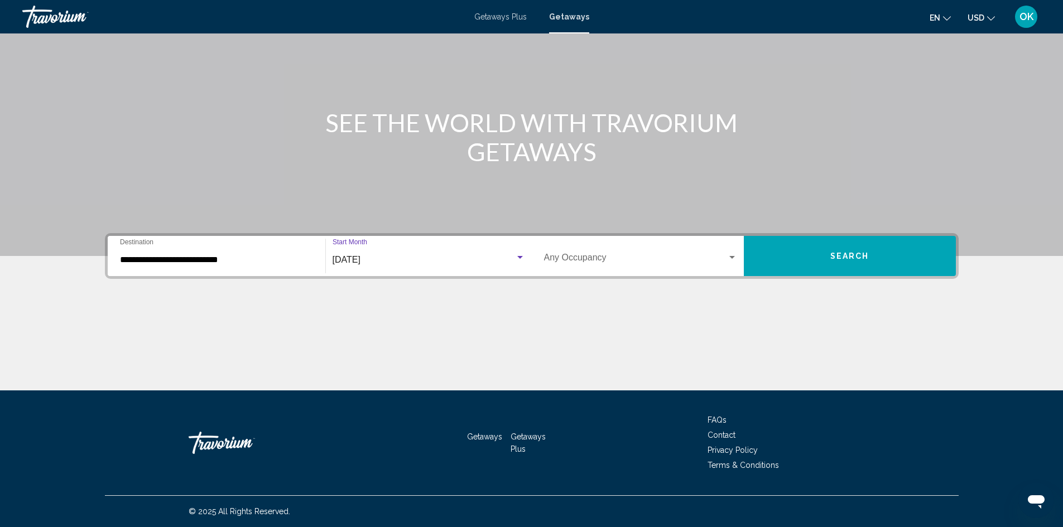
click at [731, 258] on div "Search widget" at bounding box center [732, 257] width 6 height 3
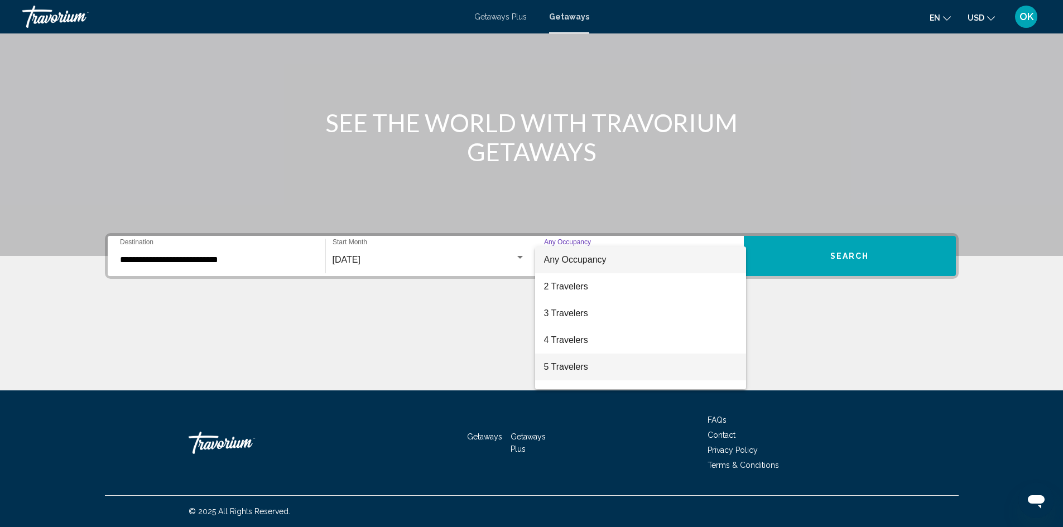
click at [582, 360] on span "5 Travelers" at bounding box center [640, 367] width 193 height 27
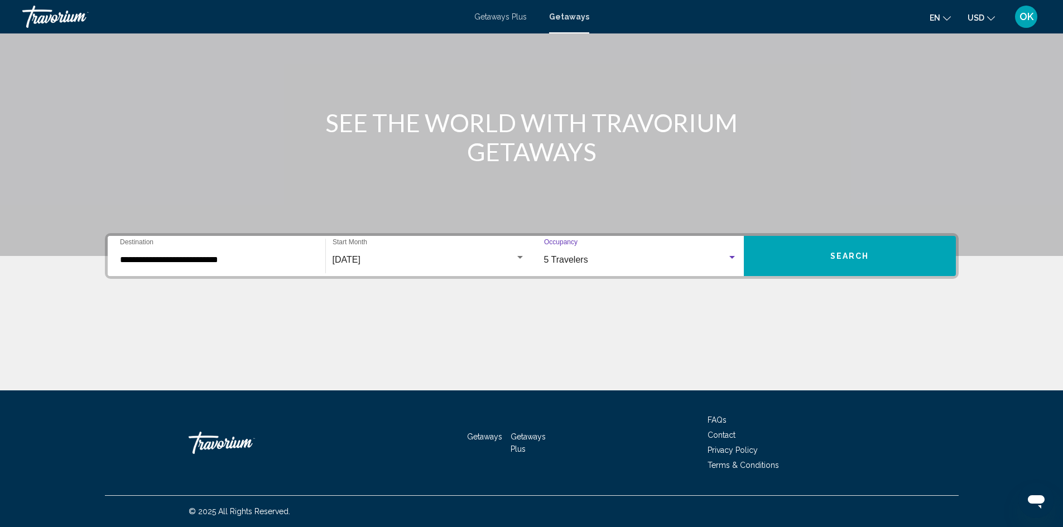
click at [826, 245] on button "Search" at bounding box center [850, 256] width 212 height 40
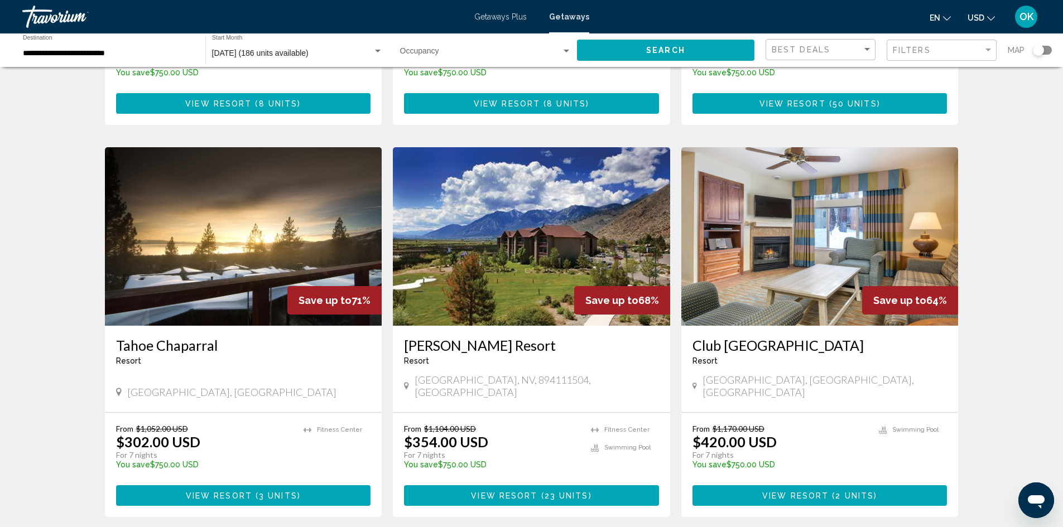
scroll to position [1171, 0]
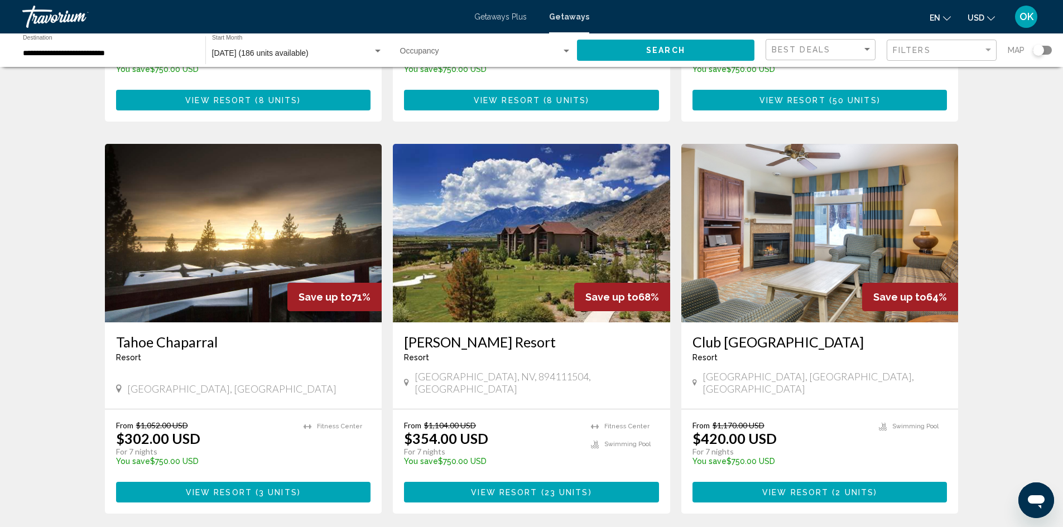
click at [534, 209] on img "Main content" at bounding box center [531, 233] width 277 height 178
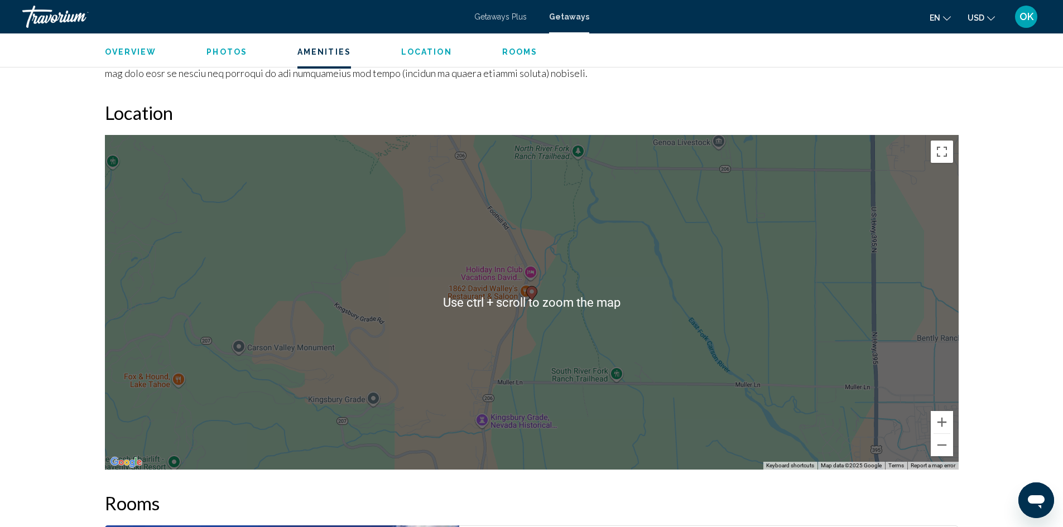
scroll to position [1339, 0]
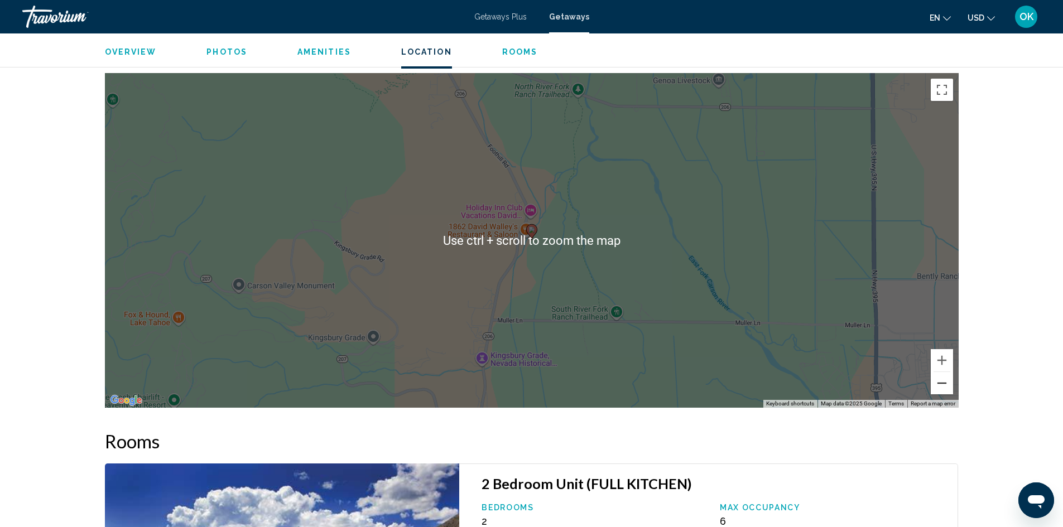
click at [943, 380] on button "Zoom out" at bounding box center [941, 383] width 22 height 22
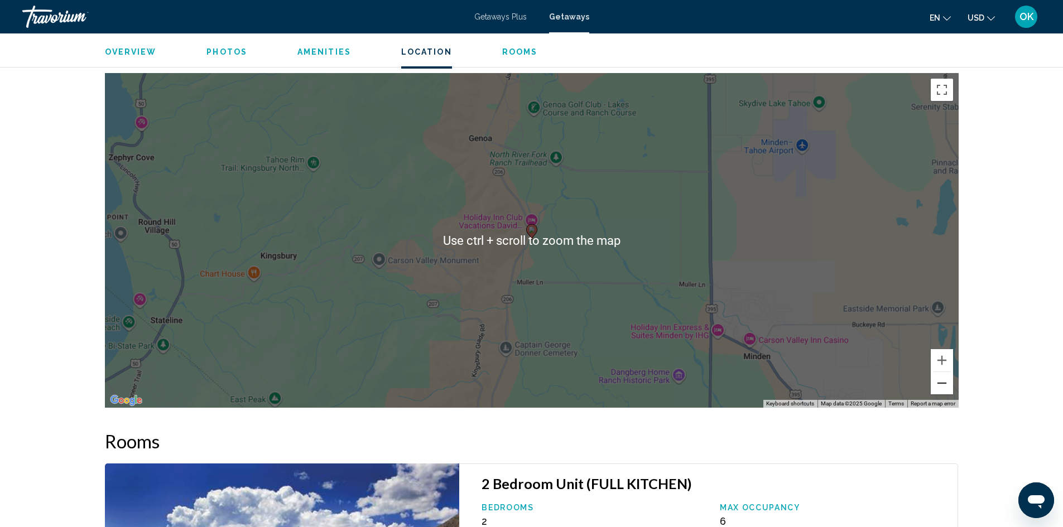
click at [943, 380] on button "Zoom out" at bounding box center [941, 383] width 22 height 22
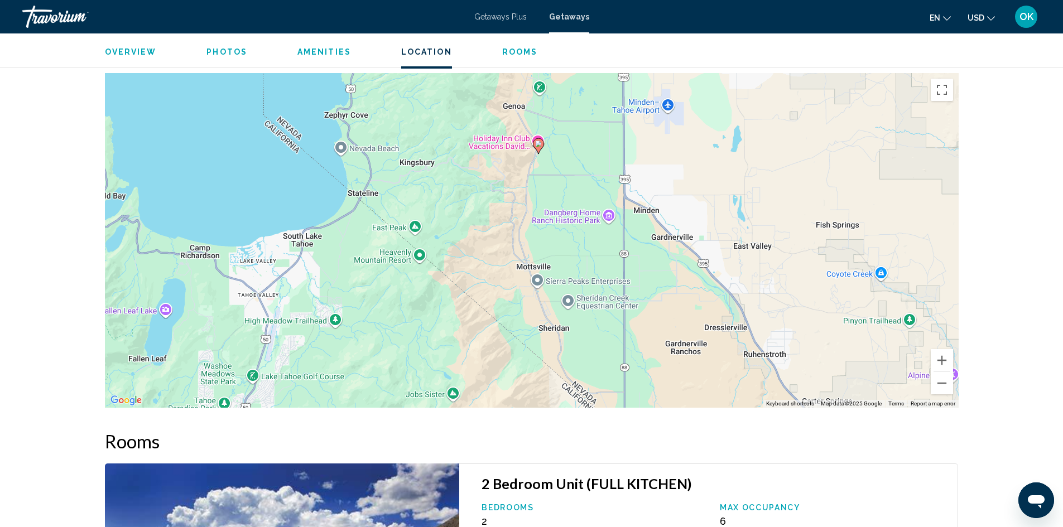
drag, startPoint x: 574, startPoint y: 272, endPoint x: 581, endPoint y: 185, distance: 87.8
click at [581, 185] on div "To activate drag with keyboard, press Alt + Enter. Once in keyboard drag state,…" at bounding box center [531, 240] width 853 height 335
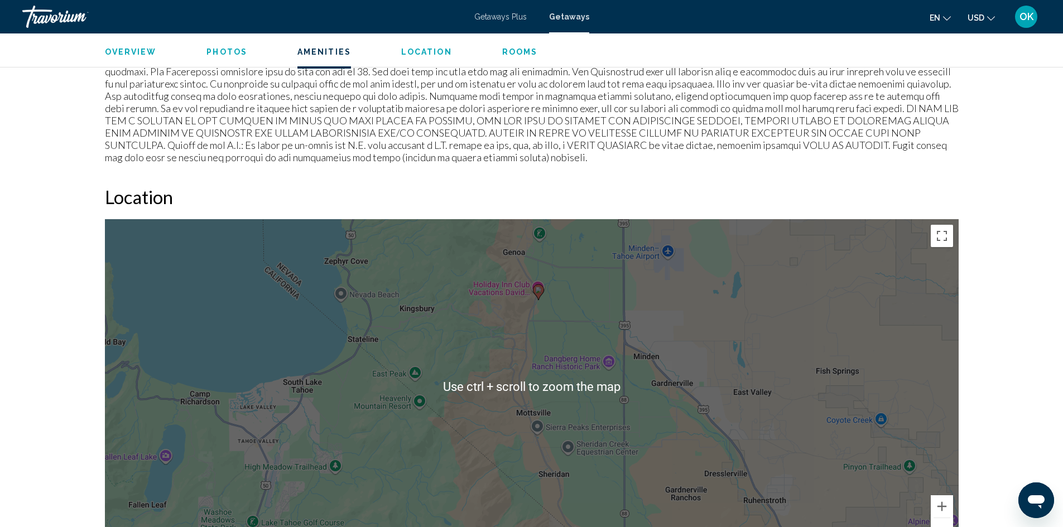
scroll to position [1171, 0]
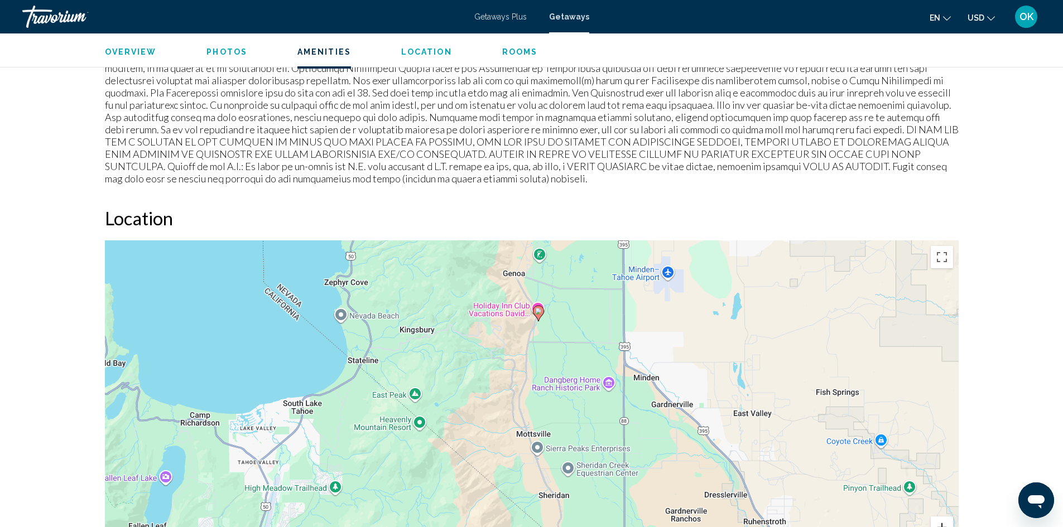
click at [943, 517] on button "Zoom in" at bounding box center [941, 528] width 22 height 22
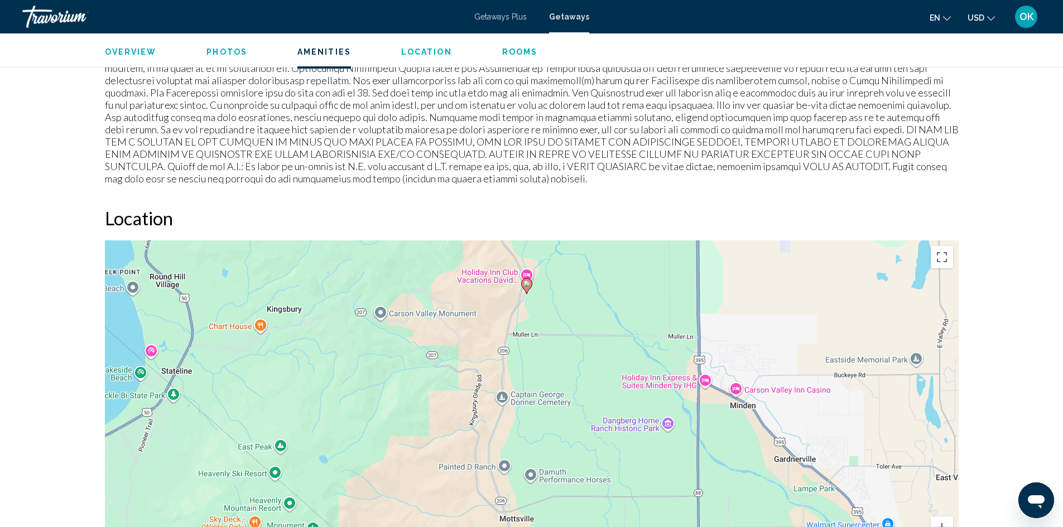
drag, startPoint x: 611, startPoint y: 327, endPoint x: 590, endPoint y: 402, distance: 77.7
click at [590, 402] on div "To activate drag with keyboard, press Alt + Enter. Once in keyboard drag state,…" at bounding box center [531, 407] width 853 height 335
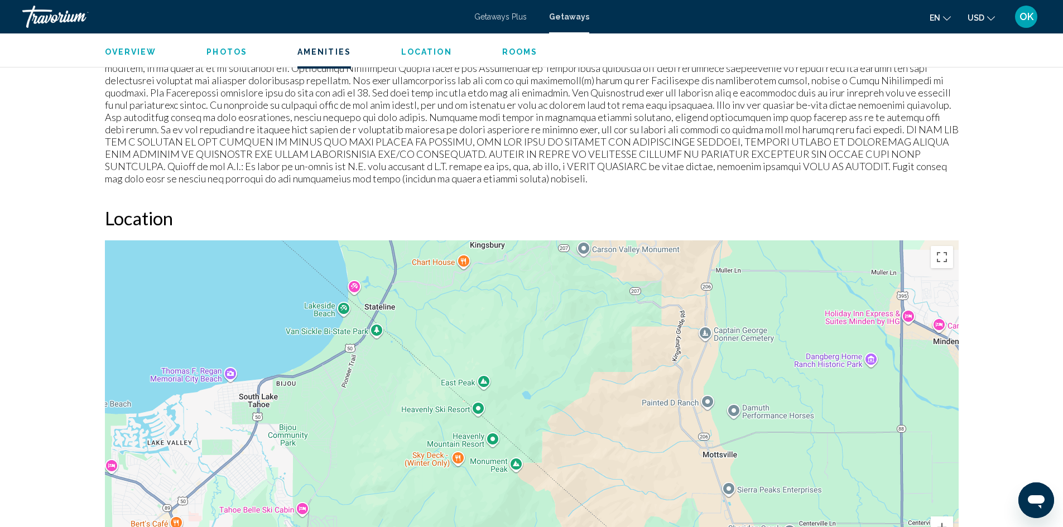
drag, startPoint x: 196, startPoint y: 456, endPoint x: 400, endPoint y: 378, distance: 219.1
click at [400, 378] on div "To activate drag with keyboard, press Alt + Enter. Once in keyboard drag state,…" at bounding box center [531, 407] width 853 height 335
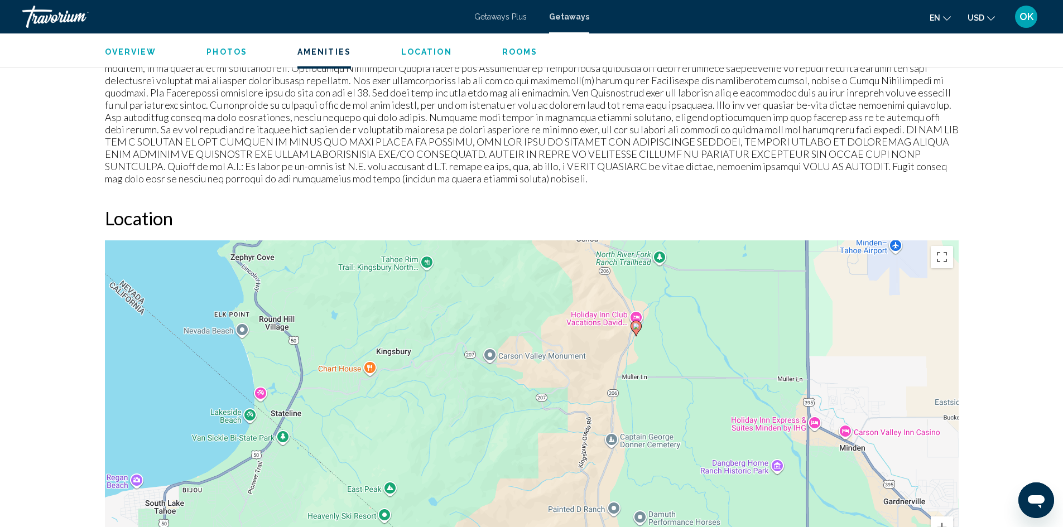
drag, startPoint x: 317, startPoint y: 373, endPoint x: 261, endPoint y: 445, distance: 91.4
click at [261, 445] on div "To activate drag with keyboard, press Alt + Enter. Once in keyboard drag state,…" at bounding box center [531, 407] width 853 height 335
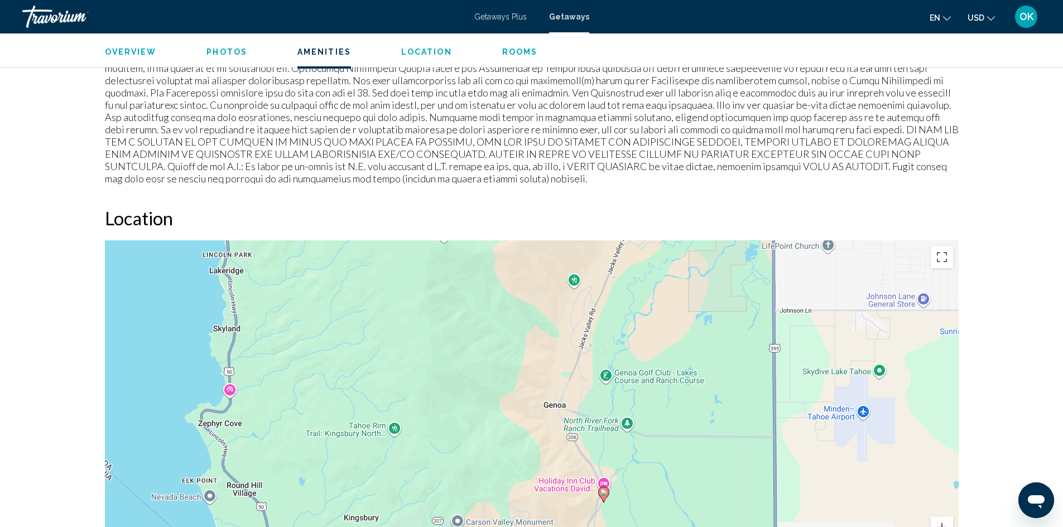
drag, startPoint x: 657, startPoint y: 387, endPoint x: 624, endPoint y: 553, distance: 169.9
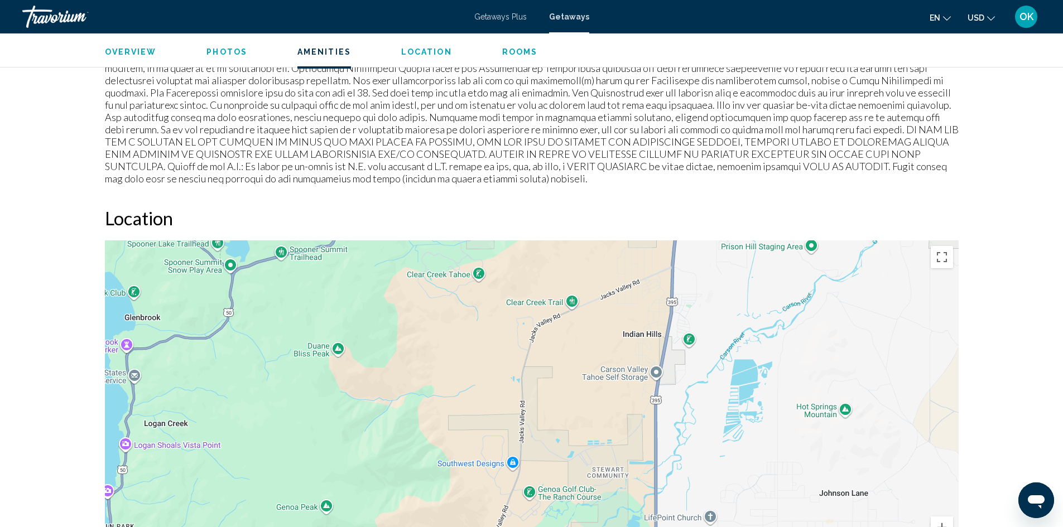
drag, startPoint x: 644, startPoint y: 273, endPoint x: 527, endPoint y: 545, distance: 296.0
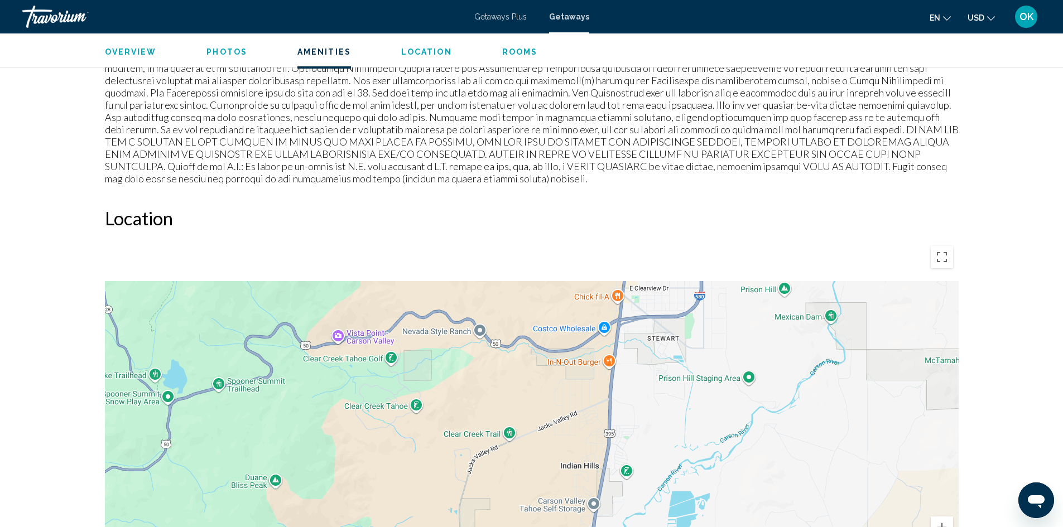
drag, startPoint x: 638, startPoint y: 282, endPoint x: 591, endPoint y: 375, distance: 104.8
click at [591, 375] on div "Main content" at bounding box center [531, 407] width 853 height 335
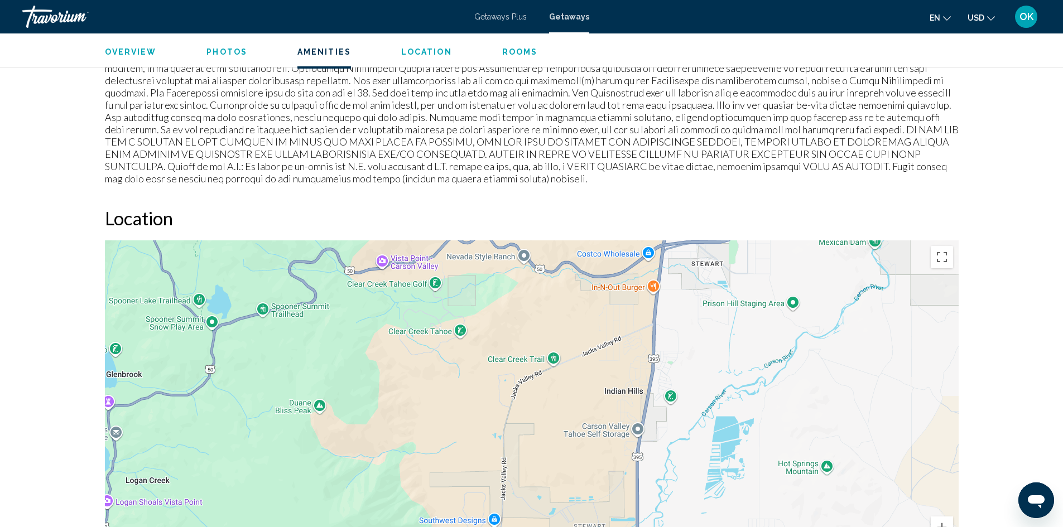
drag, startPoint x: 620, startPoint y: 325, endPoint x: 639, endPoint y: 295, distance: 35.9
click at [654, 247] on div "Main content" at bounding box center [531, 407] width 853 height 335
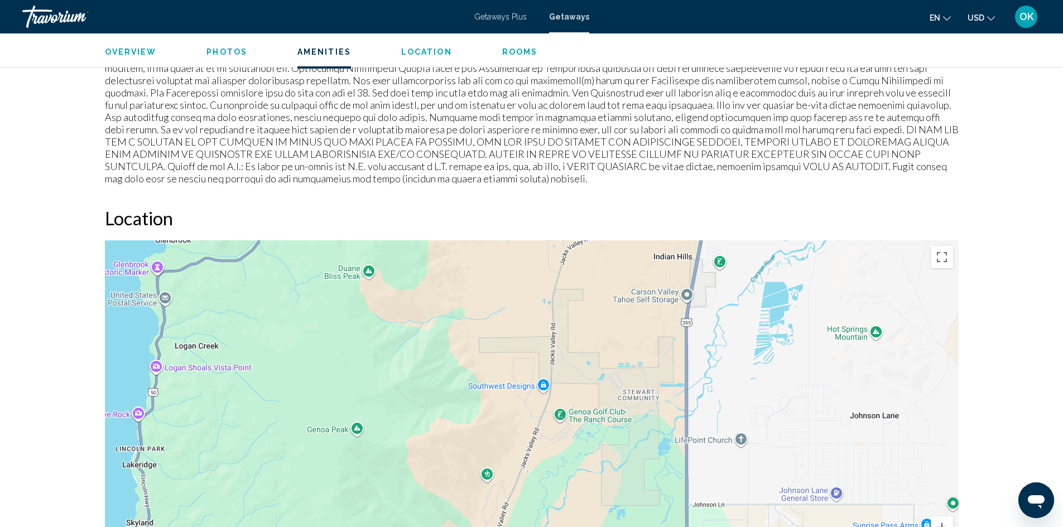
drag, startPoint x: 646, startPoint y: 384, endPoint x: 649, endPoint y: 300, distance: 84.3
click at [649, 300] on div "Main content" at bounding box center [531, 407] width 853 height 335
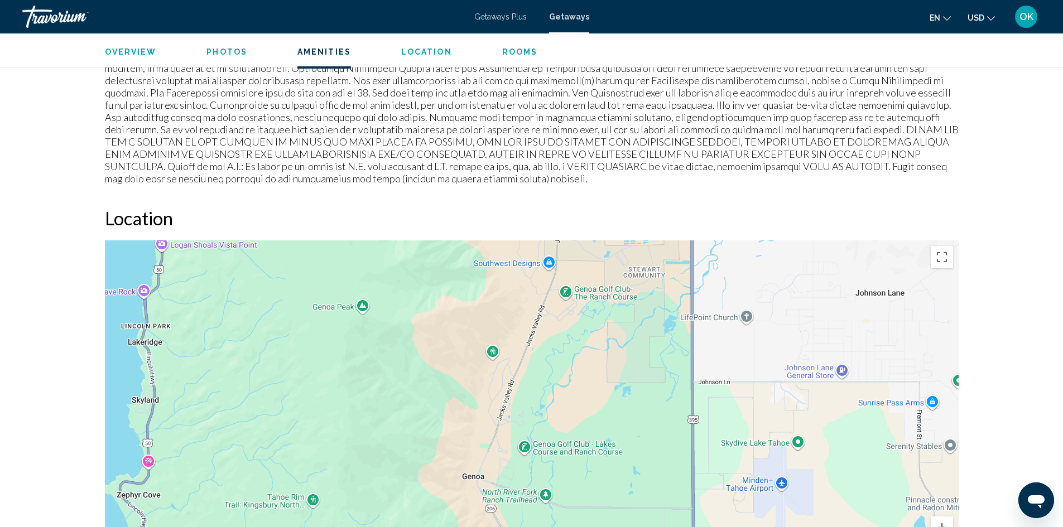
drag, startPoint x: 610, startPoint y: 419, endPoint x: 626, endPoint y: 316, distance: 104.5
click at [626, 316] on div "To activate drag with keyboard, press Alt + Enter. Once in keyboard drag state,…" at bounding box center [531, 407] width 853 height 335
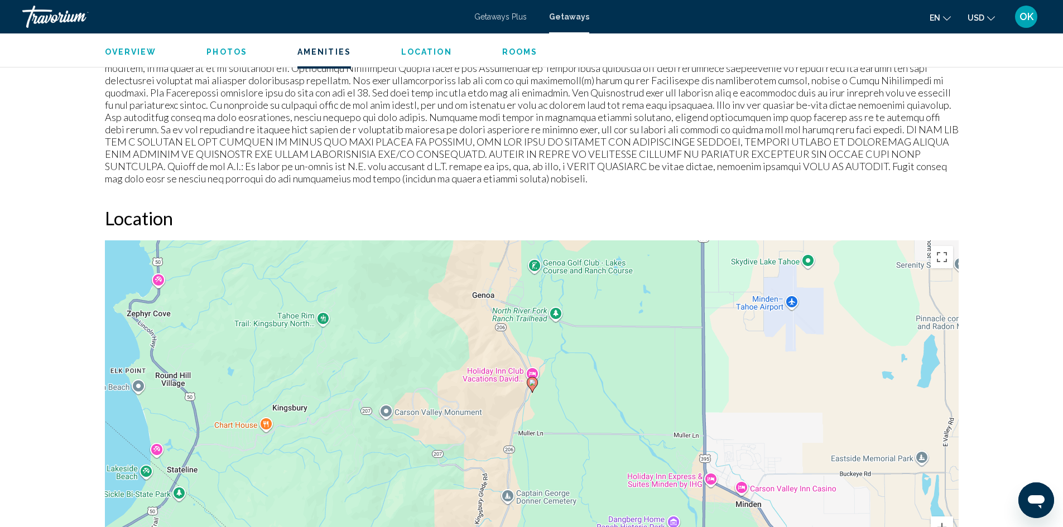
drag, startPoint x: 600, startPoint y: 364, endPoint x: 590, endPoint y: 262, distance: 102.0
click at [590, 262] on div "To activate drag with keyboard, press Alt + Enter. Once in keyboard drag state,…" at bounding box center [531, 407] width 853 height 335
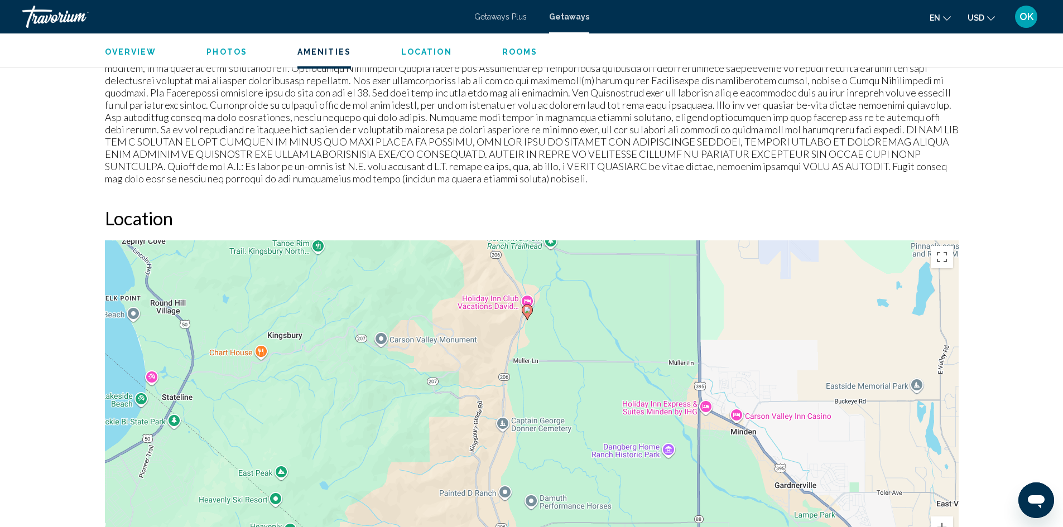
drag, startPoint x: 549, startPoint y: 379, endPoint x: 552, endPoint y: 361, distance: 18.5
click at [552, 361] on div "To activate drag with keyboard, press Alt + Enter. Once in keyboard drag state,…" at bounding box center [531, 407] width 853 height 335
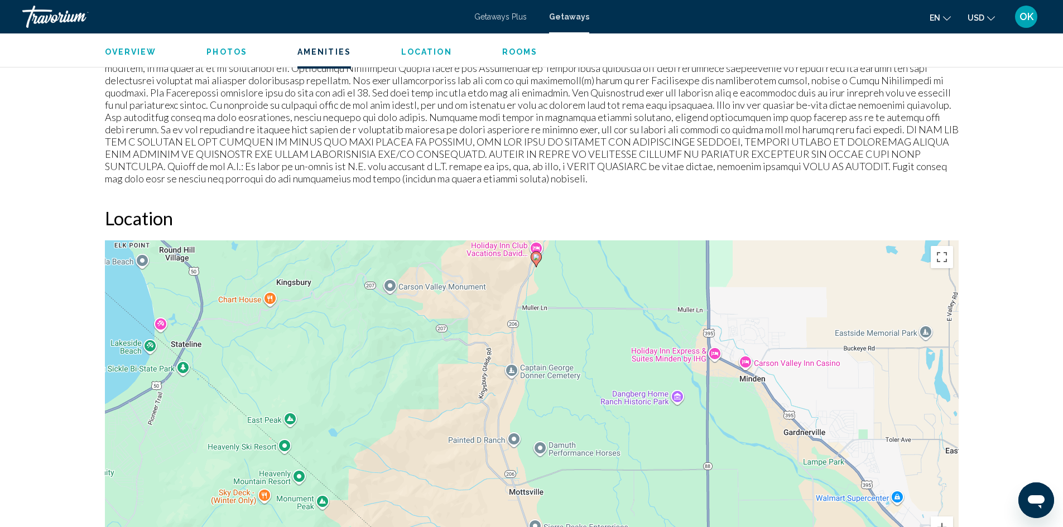
drag, startPoint x: 526, startPoint y: 315, endPoint x: 537, endPoint y: 259, distance: 57.4
click at [537, 259] on div "To activate drag with keyboard, press Alt + Enter. Once in keyboard drag state,…" at bounding box center [531, 407] width 853 height 335
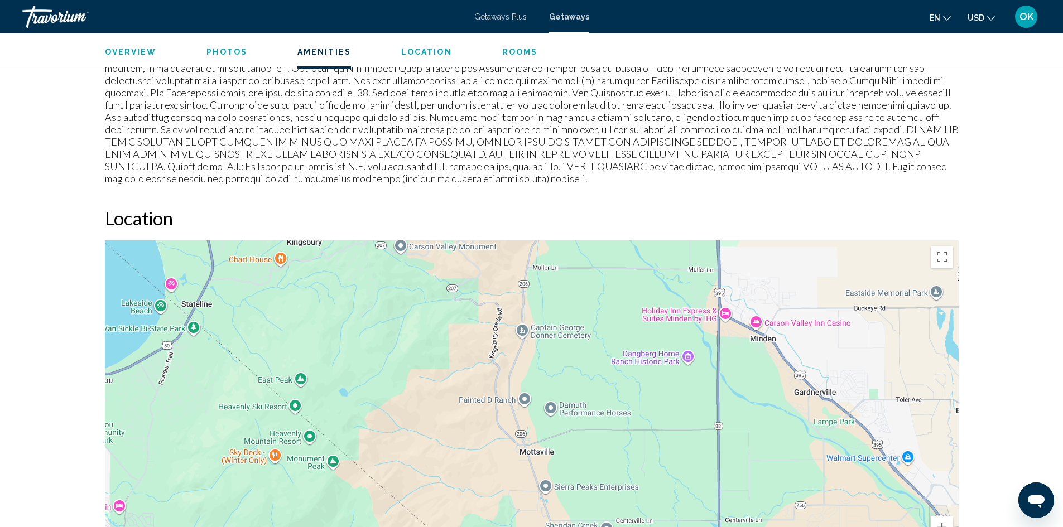
drag, startPoint x: 507, startPoint y: 359, endPoint x: 518, endPoint y: 309, distance: 51.3
click at [518, 309] on div "To activate drag with keyboard, press Alt + Enter. Once in keyboard drag state,…" at bounding box center [531, 407] width 853 height 335
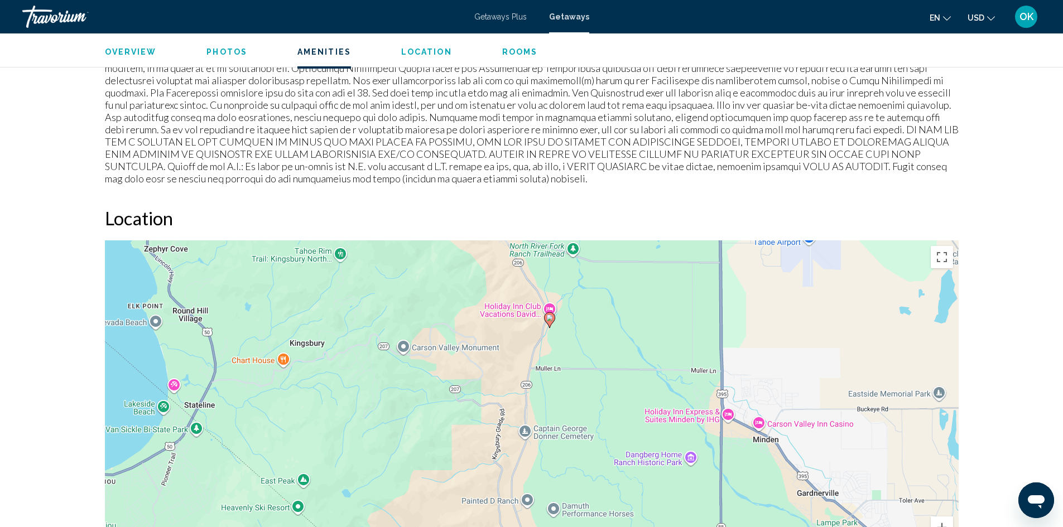
drag, startPoint x: 211, startPoint y: 314, endPoint x: 206, endPoint y: 426, distance: 111.7
click at [206, 426] on div "To activate drag with keyboard, press Alt + Enter. Once in keyboard drag state,…" at bounding box center [531, 407] width 853 height 335
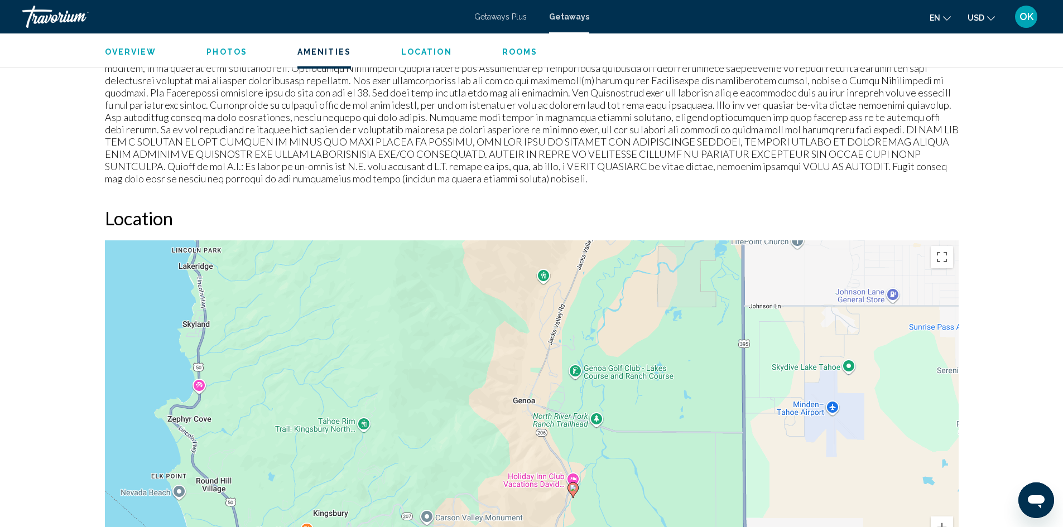
drag, startPoint x: 135, startPoint y: 317, endPoint x: 163, endPoint y: 470, distance: 154.8
click at [163, 470] on div "To activate drag with keyboard, press Alt + Enter. Once in keyboard drag state,…" at bounding box center [531, 407] width 853 height 335
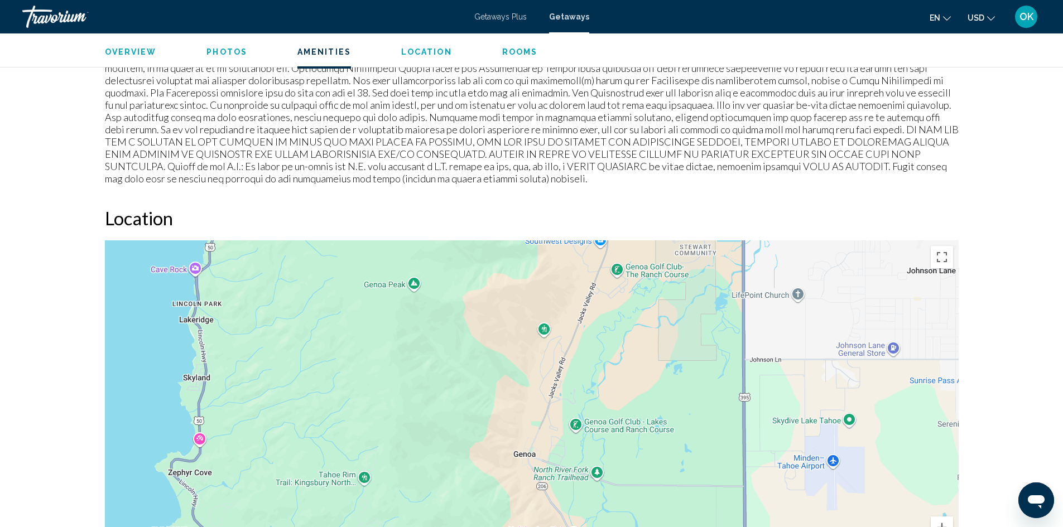
click at [171, 384] on div "To activate drag with keyboard, press Alt + Enter. Once in keyboard drag state,…" at bounding box center [531, 407] width 853 height 335
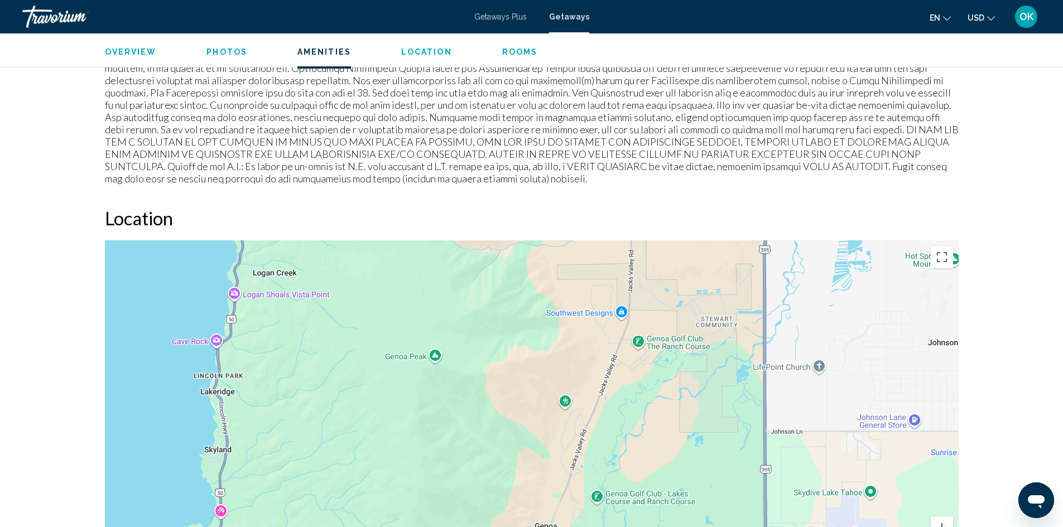
drag, startPoint x: 147, startPoint y: 299, endPoint x: 171, endPoint y: 379, distance: 83.1
click at [171, 379] on div "To activate drag with keyboard, press Alt + Enter. Once in keyboard drag state,…" at bounding box center [531, 407] width 853 height 335
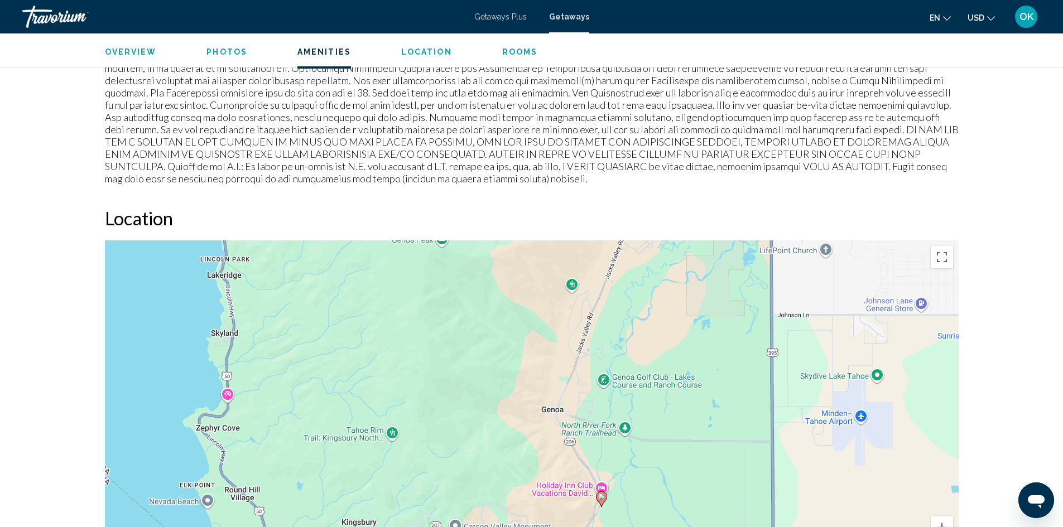
drag, startPoint x: 298, startPoint y: 324, endPoint x: 300, endPoint y: 211, distance: 112.7
click at [300, 211] on div "Location ← Move left → Move right ↑ Move up ↓ Move down + Zoom in - Zoom out Ho…" at bounding box center [531, 391] width 853 height 368
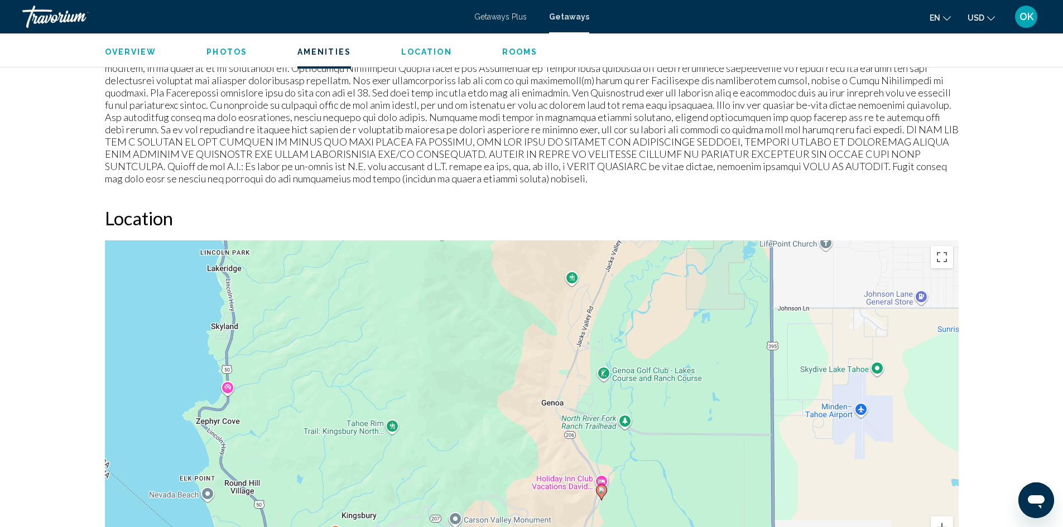
click at [374, 240] on div "To activate drag with keyboard, press Alt + Enter. Once in keyboard drag state,…" at bounding box center [531, 407] width 853 height 335
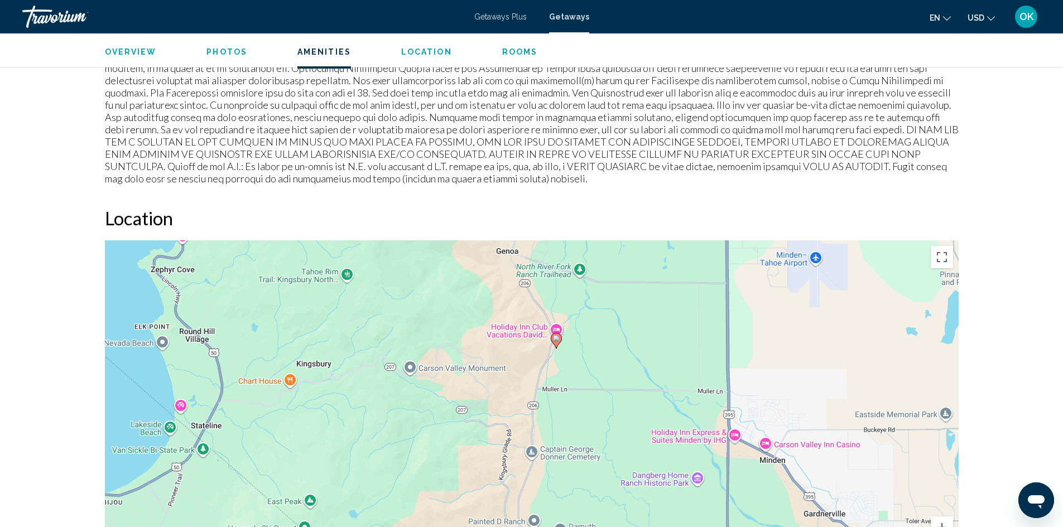
drag, startPoint x: 395, startPoint y: 290, endPoint x: 380, endPoint y: 240, distance: 52.4
click at [380, 240] on div "To activate drag with keyboard, press Alt + Enter. Once in keyboard drag state,…" at bounding box center [531, 407] width 853 height 335
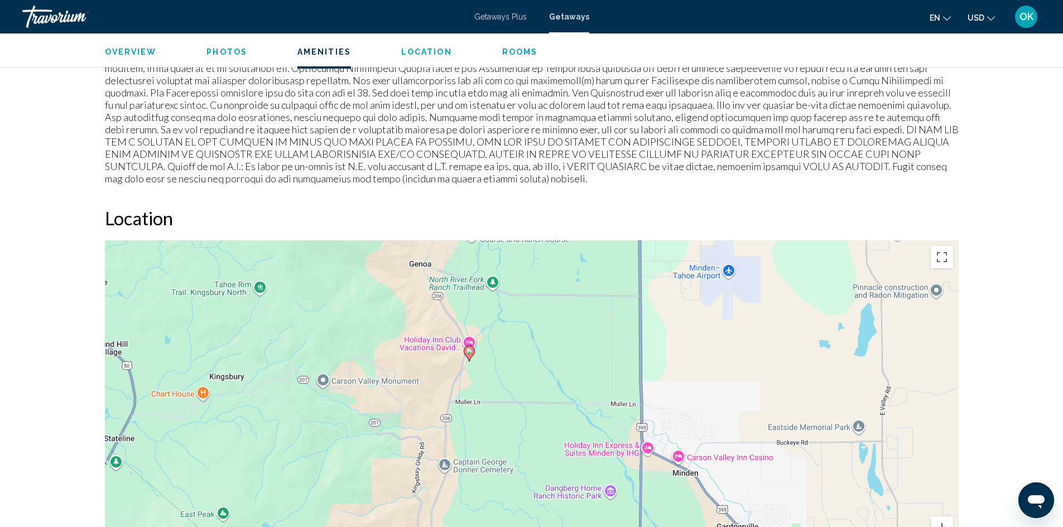
drag, startPoint x: 455, startPoint y: 351, endPoint x: 366, endPoint y: 364, distance: 89.6
click at [366, 364] on div "To activate drag with keyboard, press Alt + Enter. Once in keyboard drag state,…" at bounding box center [531, 407] width 853 height 335
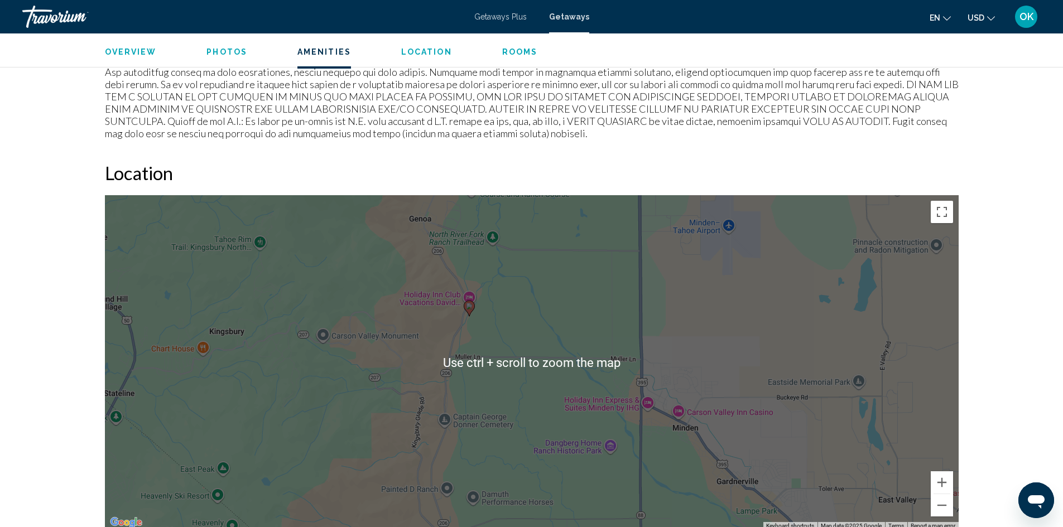
scroll to position [1227, 0]
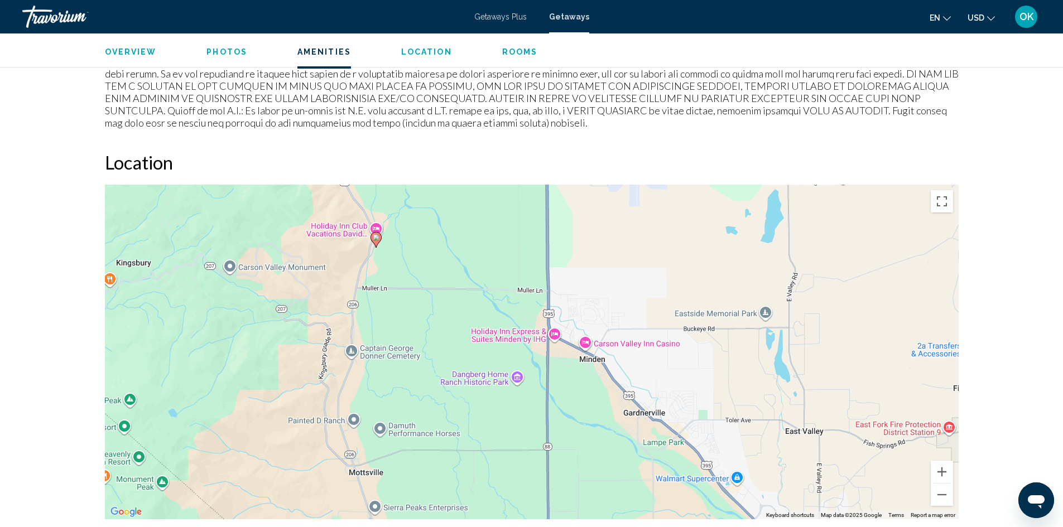
drag, startPoint x: 500, startPoint y: 339, endPoint x: 406, endPoint y: 279, distance: 111.6
click at [406, 279] on div "To activate drag with keyboard, press Alt + Enter. Once in keyboard drag state,…" at bounding box center [531, 352] width 853 height 335
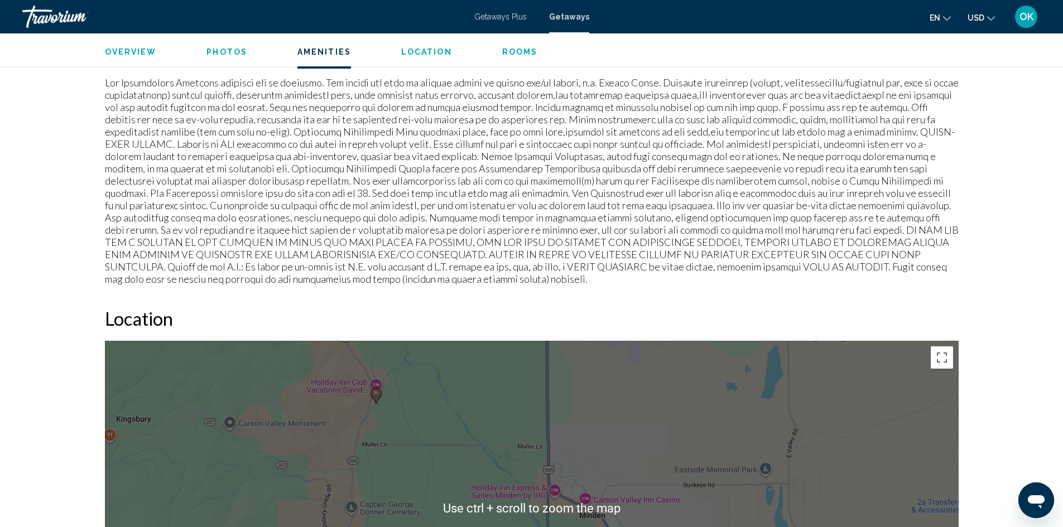
scroll to position [1060, 0]
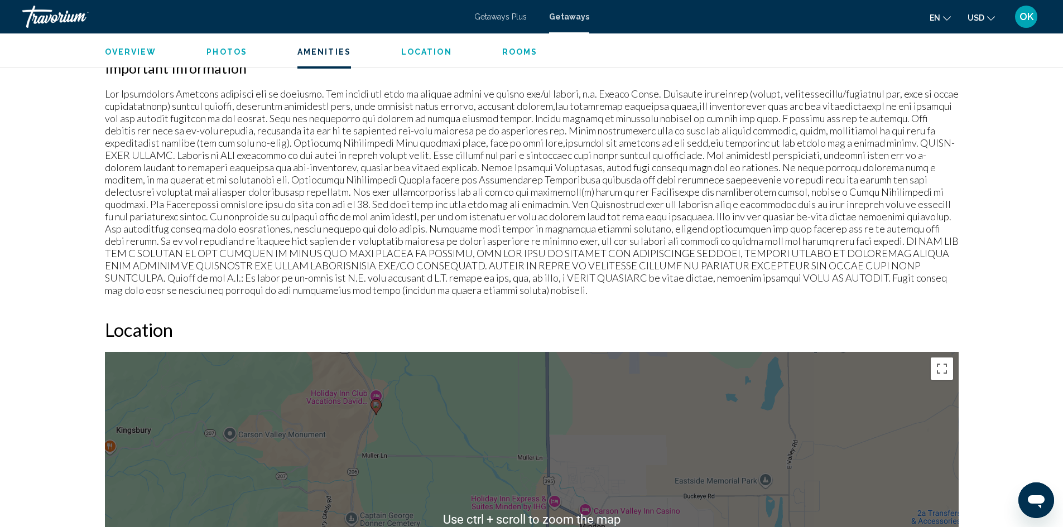
click at [435, 395] on div "To activate drag with keyboard, press Alt + Enter. Once in keyboard drag state,…" at bounding box center [531, 519] width 853 height 335
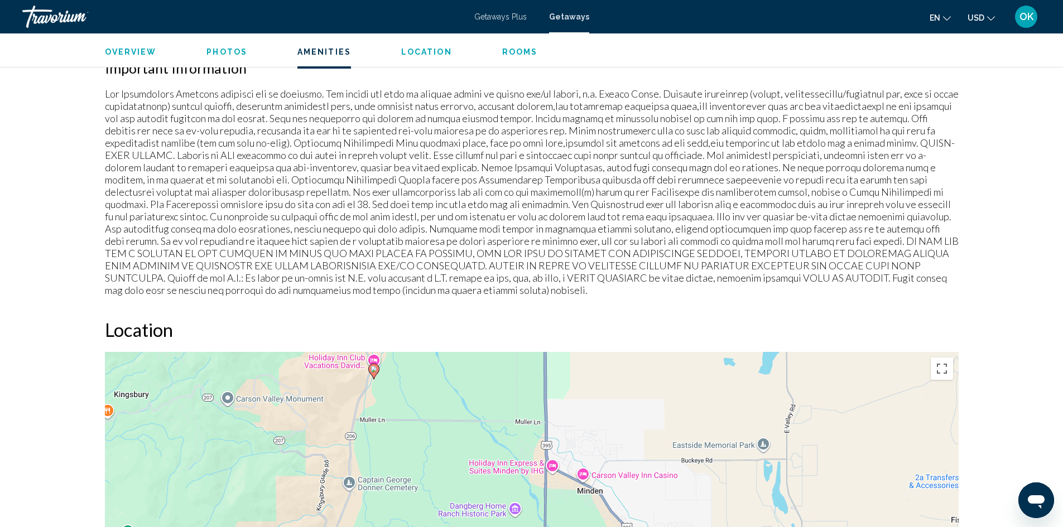
drag, startPoint x: 426, startPoint y: 413, endPoint x: 424, endPoint y: 363, distance: 49.7
click at [424, 363] on div "To activate drag with keyboard, press Alt + Enter. Once in keyboard drag state,…" at bounding box center [531, 519] width 853 height 335
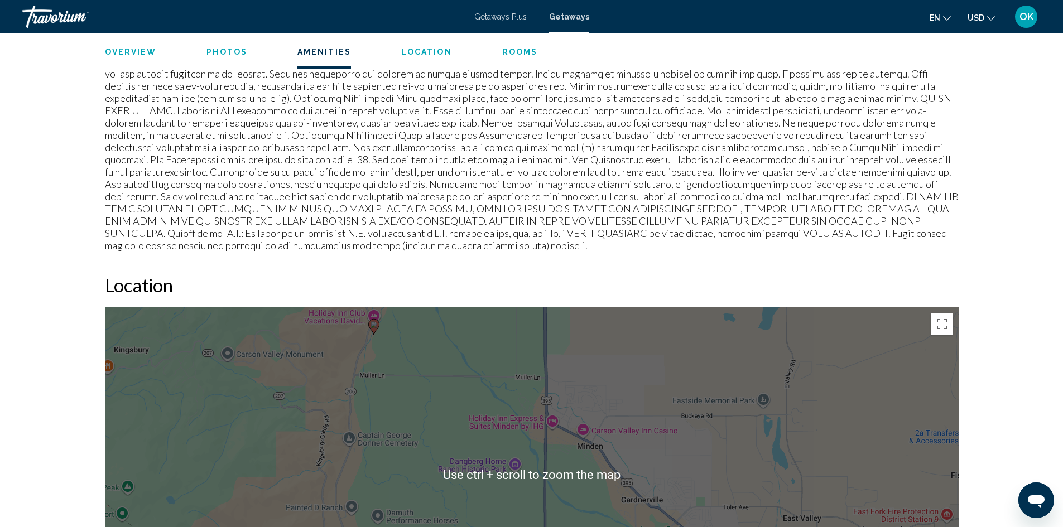
scroll to position [1171, 0]
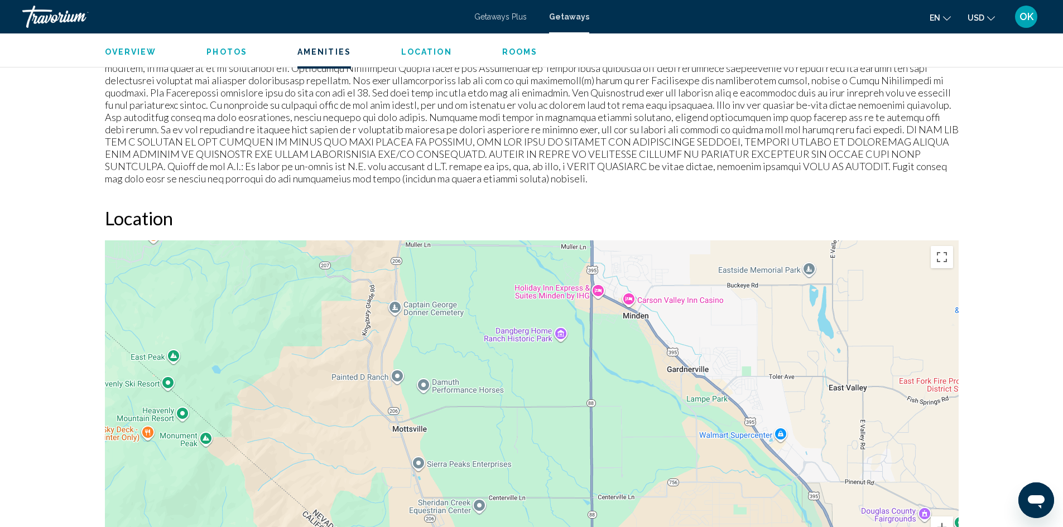
drag, startPoint x: 273, startPoint y: 400, endPoint x: 320, endPoint y: 336, distance: 79.4
click at [320, 336] on div "To activate drag with keyboard, press Alt + Enter. Once in keyboard drag state,…" at bounding box center [531, 407] width 853 height 335
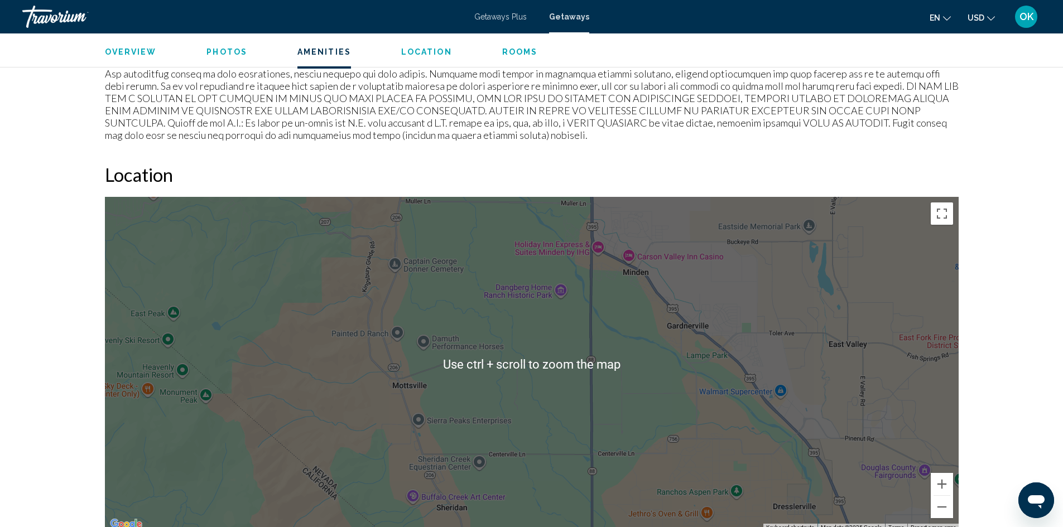
scroll to position [1227, 0]
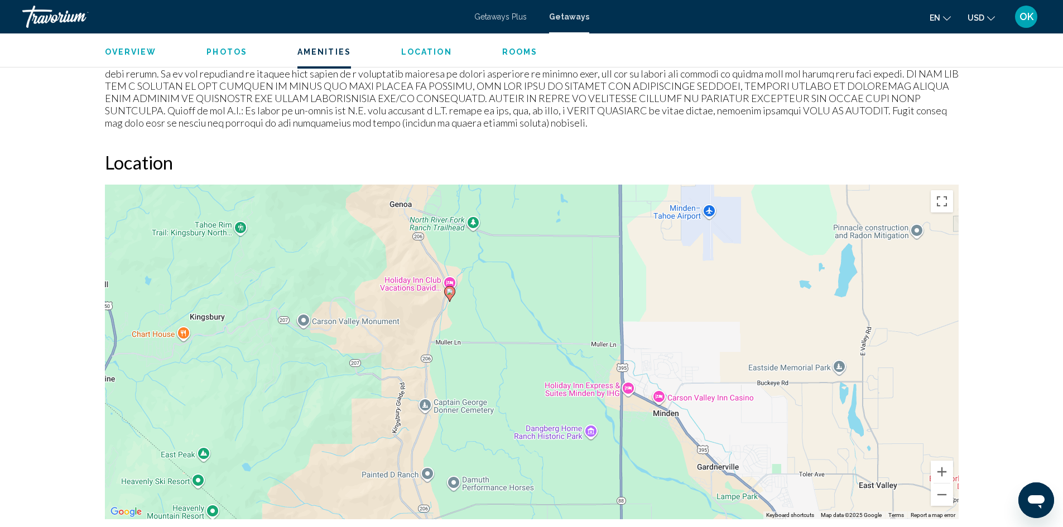
drag, startPoint x: 329, startPoint y: 345, endPoint x: 372, endPoint y: 469, distance: 131.1
click at [362, 489] on div "To activate drag with keyboard, press Alt + Enter. Once in keyboard drag state,…" at bounding box center [531, 352] width 853 height 335
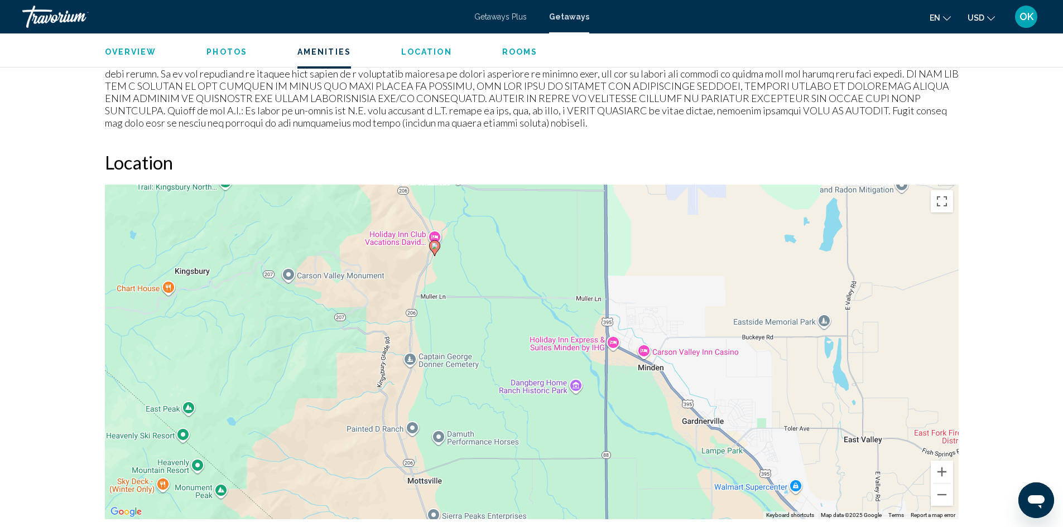
drag, startPoint x: 557, startPoint y: 370, endPoint x: 537, endPoint y: 334, distance: 41.0
click at [537, 334] on div "To activate drag with keyboard, press Alt + Enter. Once in keyboard drag state,…" at bounding box center [531, 352] width 853 height 335
click at [938, 467] on button "Zoom in" at bounding box center [941, 472] width 22 height 22
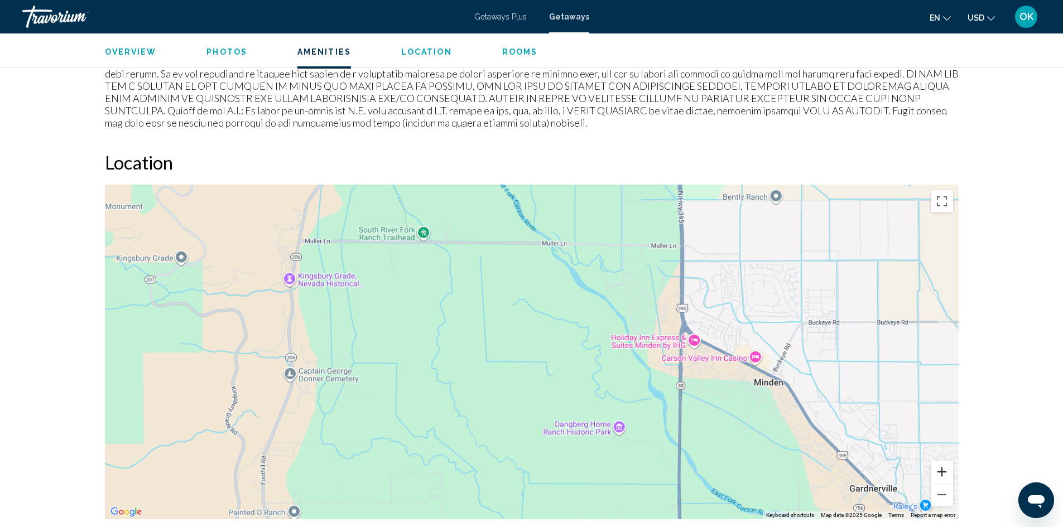
click at [938, 466] on button "Zoom in" at bounding box center [941, 472] width 22 height 22
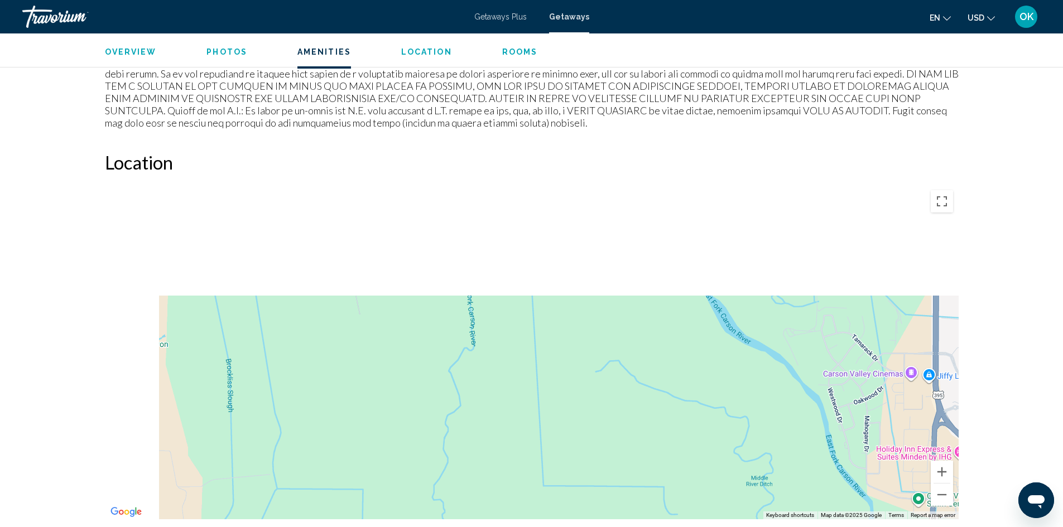
drag, startPoint x: 354, startPoint y: 331, endPoint x: 483, endPoint y: 459, distance: 181.4
click at [509, 505] on div "Main content" at bounding box center [531, 352] width 853 height 335
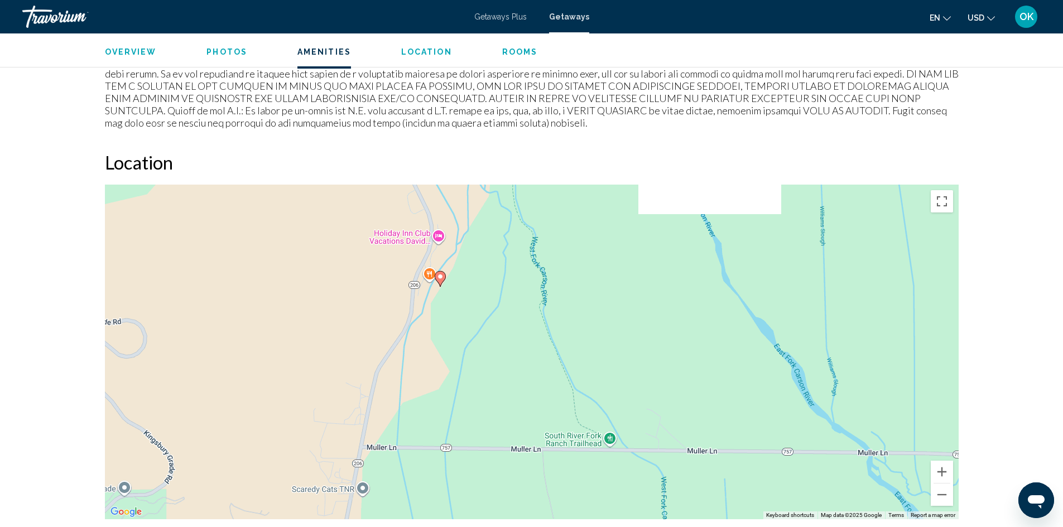
drag, startPoint x: 406, startPoint y: 395, endPoint x: 496, endPoint y: 490, distance: 131.0
click at [496, 490] on div "To activate drag with keyboard, press Alt + Enter. Once in keyboard drag state,…" at bounding box center [531, 352] width 853 height 335
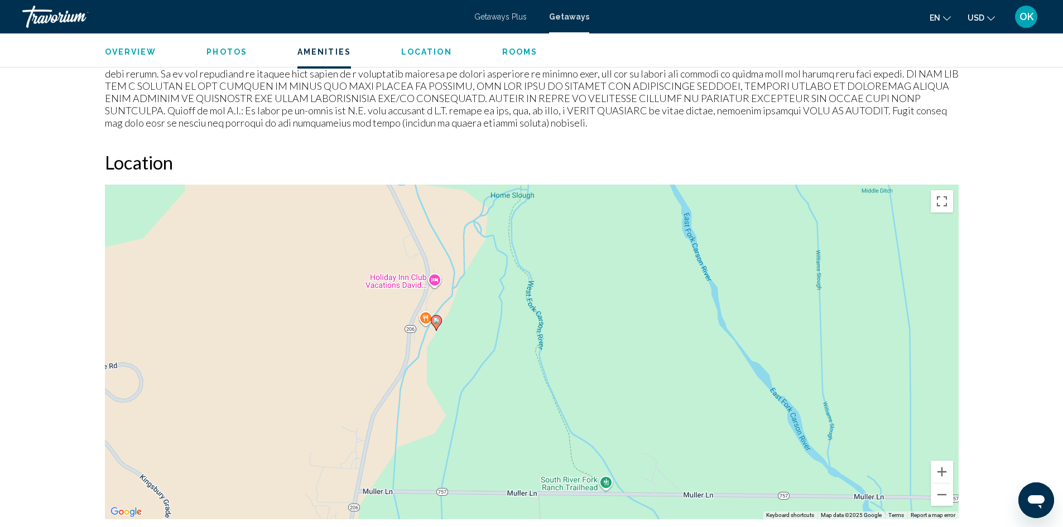
drag, startPoint x: 451, startPoint y: 375, endPoint x: 446, endPoint y: 415, distance: 40.0
click at [446, 415] on div "To activate drag with keyboard, press Alt + Enter. Once in keyboard drag state,…" at bounding box center [531, 352] width 853 height 335
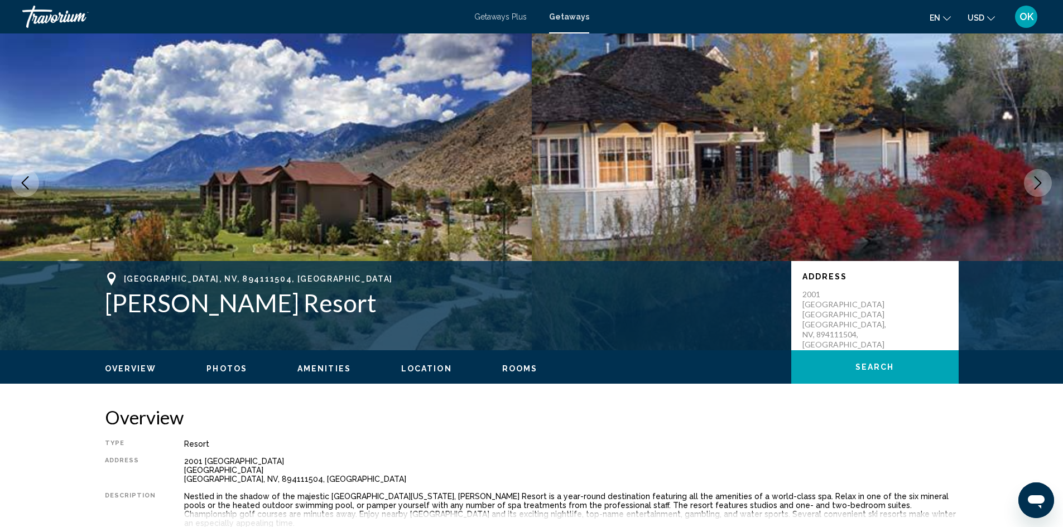
scroll to position [15, 0]
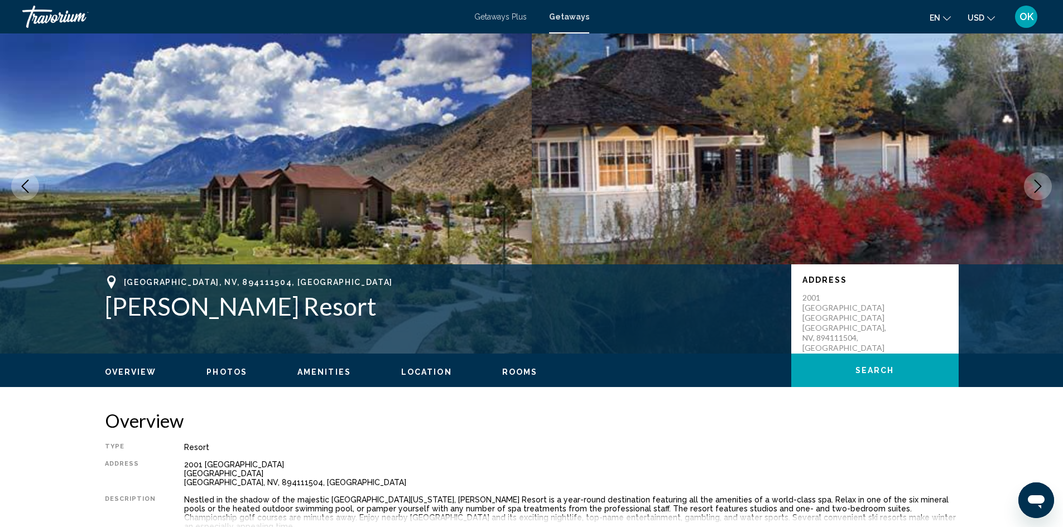
drag, startPoint x: 120, startPoint y: 312, endPoint x: 352, endPoint y: 311, distance: 232.0
click at [355, 311] on h1 "[PERSON_NAME] Resort" at bounding box center [442, 306] width 675 height 29
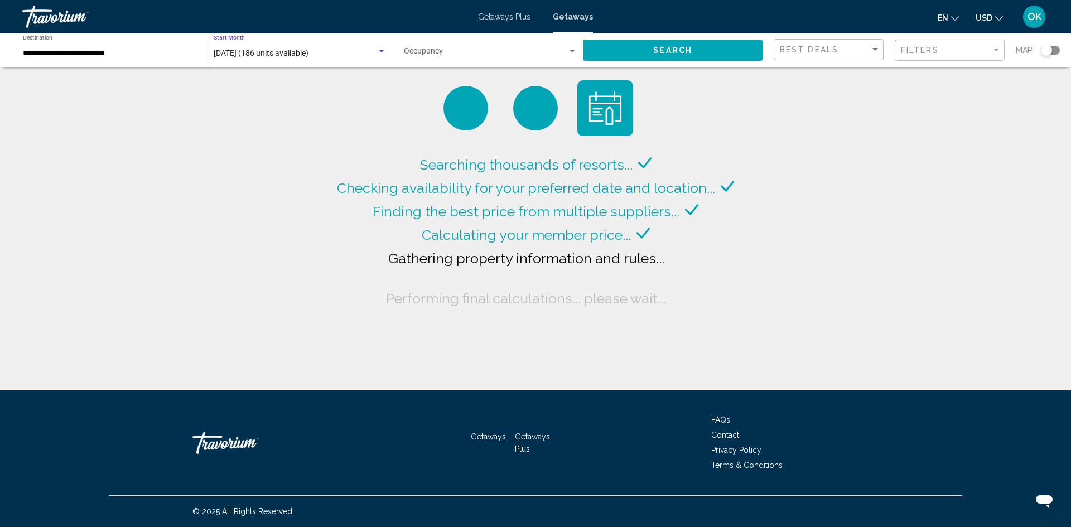
click at [378, 52] on div "Search widget" at bounding box center [382, 51] width 10 height 9
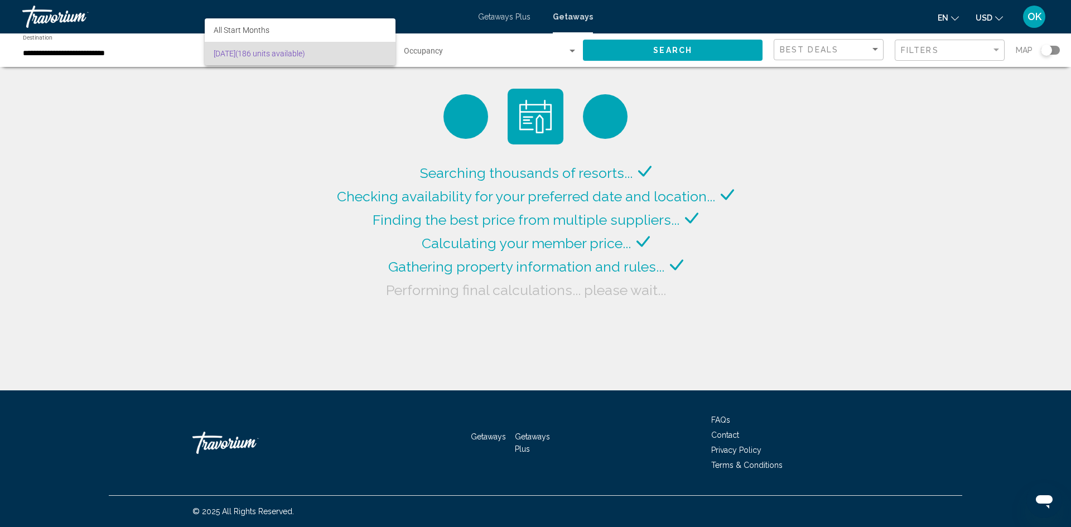
click at [310, 147] on div at bounding box center [535, 263] width 1071 height 527
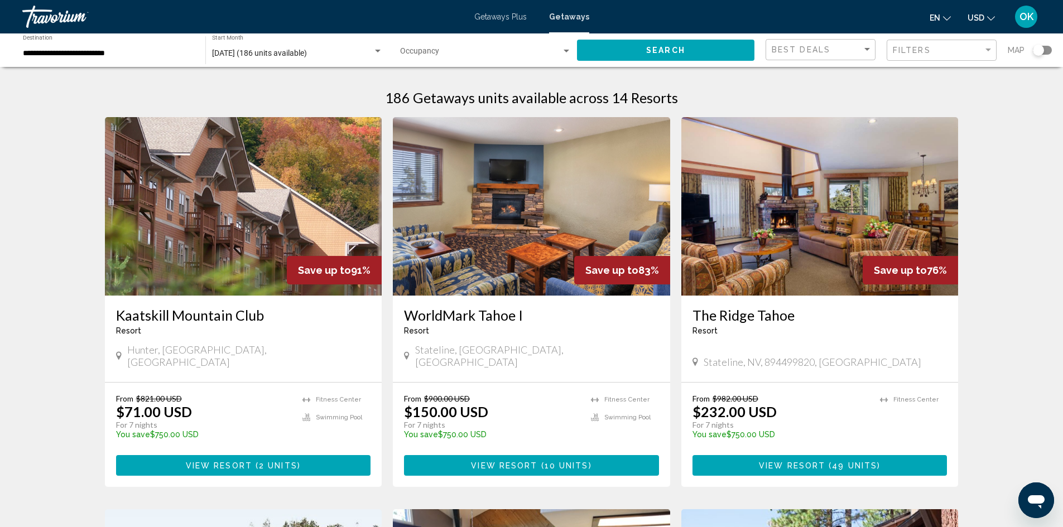
click at [377, 54] on div "Search widget" at bounding box center [378, 51] width 10 height 9
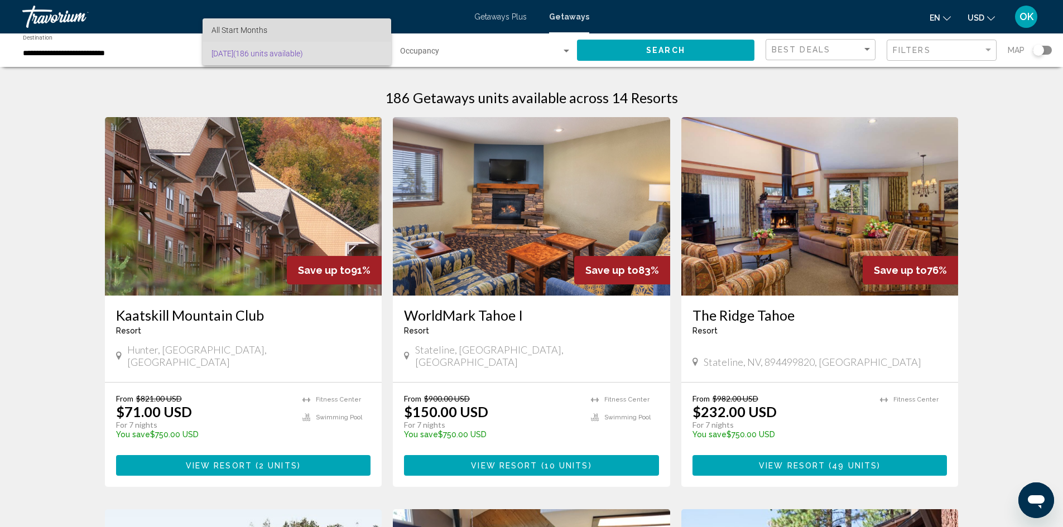
click at [268, 27] on span "All Start Months" at bounding box center [296, 29] width 171 height 23
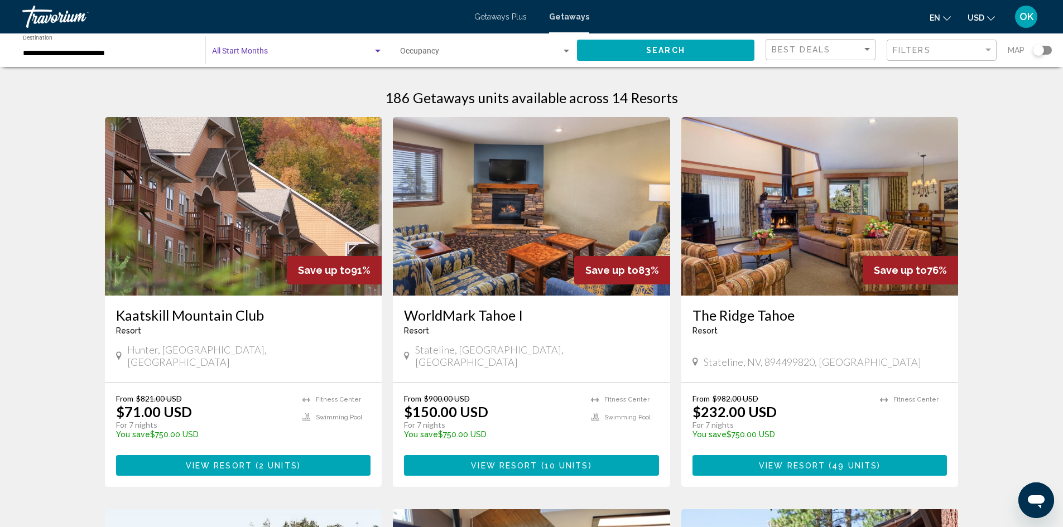
click at [375, 49] on div "Search widget" at bounding box center [378, 51] width 10 height 9
click at [274, 124] on div at bounding box center [531, 263] width 1063 height 527
click at [646, 56] on button "Search" at bounding box center [665, 50] width 177 height 21
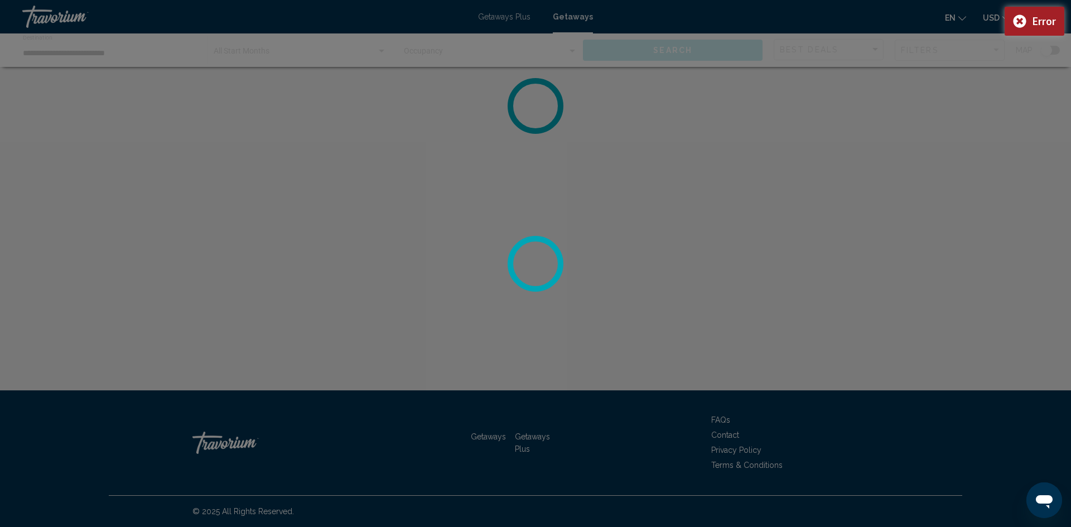
drag, startPoint x: 957, startPoint y: 31, endPoint x: 964, endPoint y: 33, distance: 8.3
drag, startPoint x: 964, startPoint y: 33, endPoint x: 957, endPoint y: 88, distance: 54.7
drag, startPoint x: 957, startPoint y: 88, endPoint x: 1020, endPoint y: 16, distance: 95.7
click at [1020, 16] on div "Error" at bounding box center [1035, 21] width 60 height 29
